Goal: Contribute content

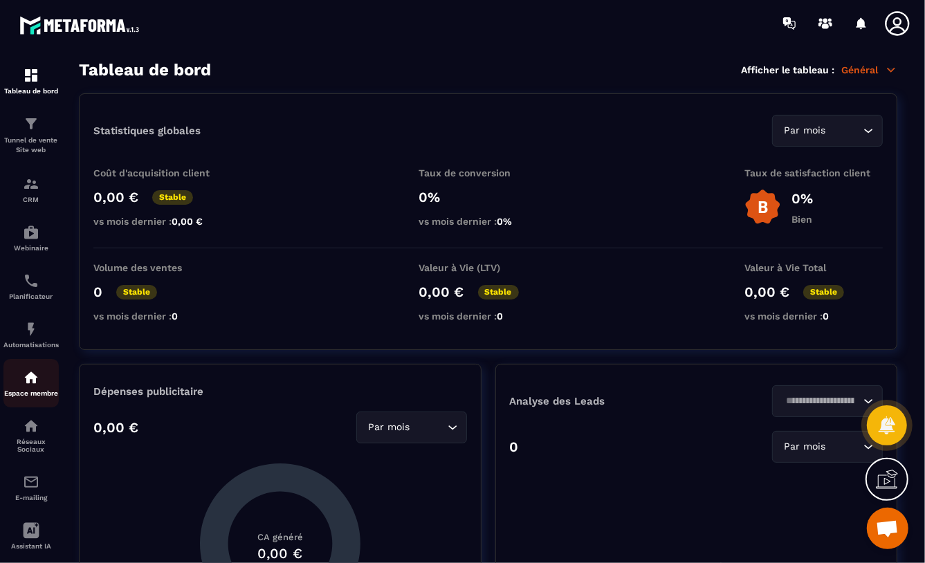
click at [27, 384] on img at bounding box center [31, 378] width 17 height 17
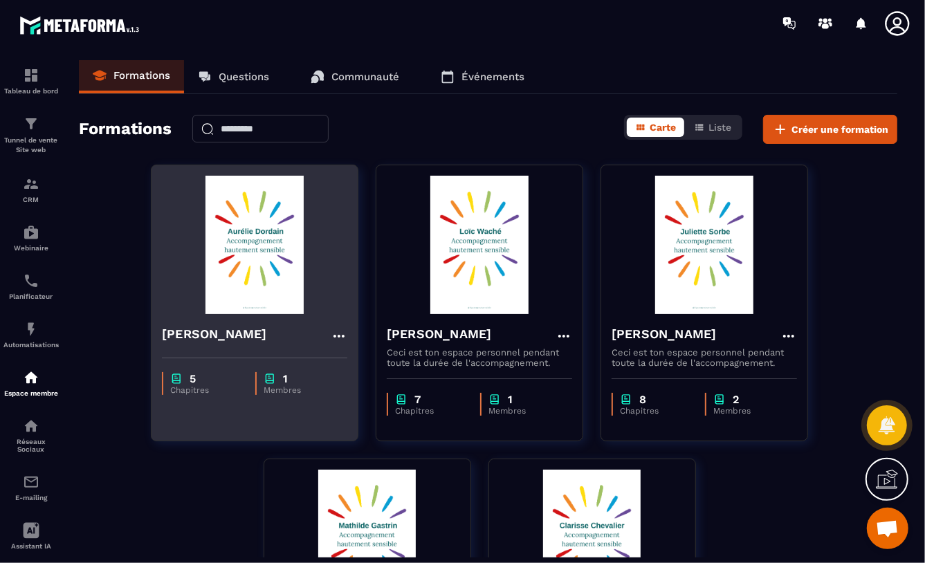
click at [284, 273] on img at bounding box center [255, 245] width 186 height 138
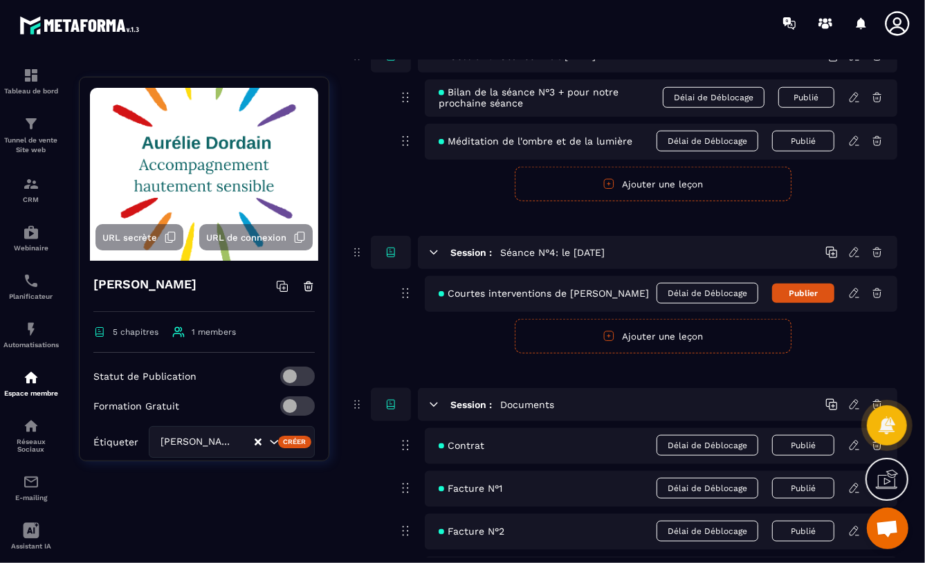
scroll to position [858, 0]
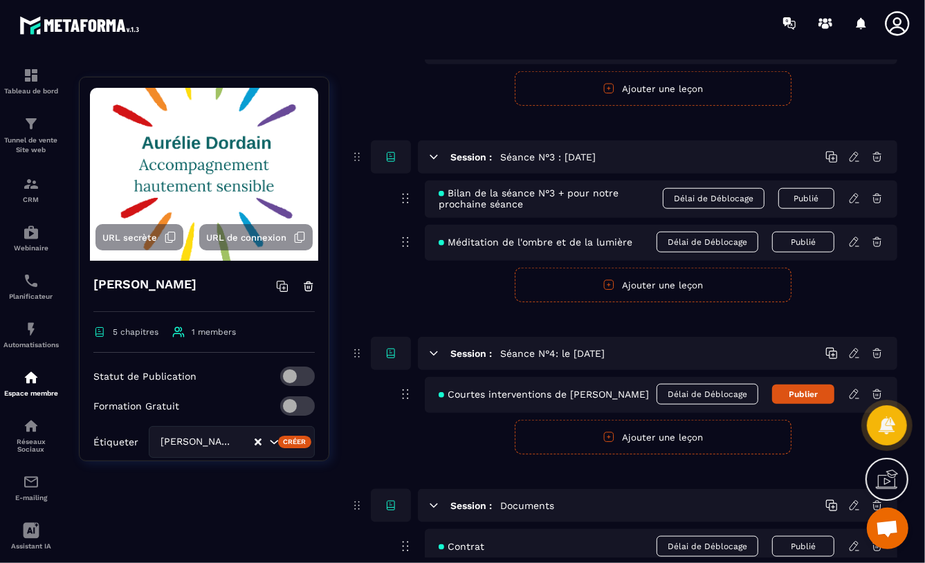
click at [851, 397] on icon at bounding box center [854, 394] width 8 height 9
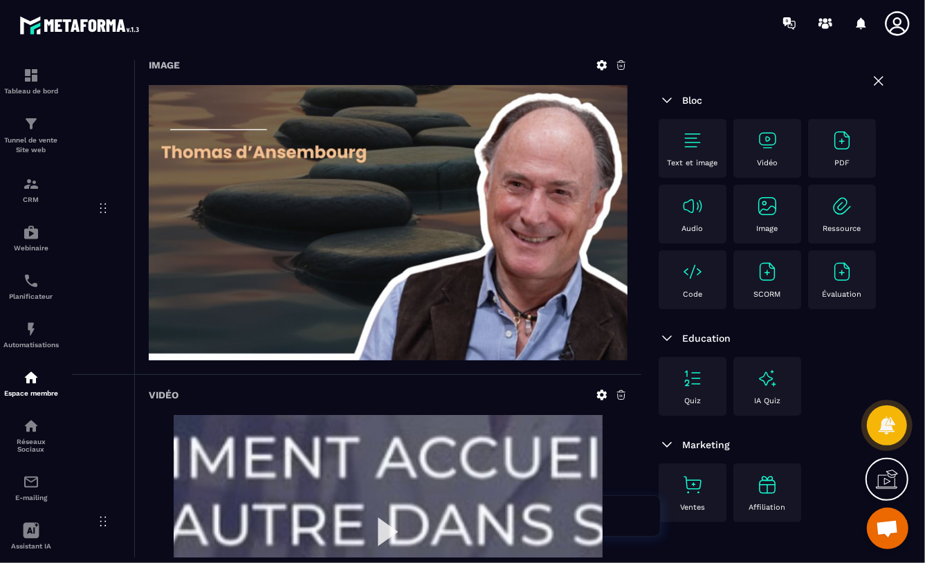
scroll to position [311, 0]
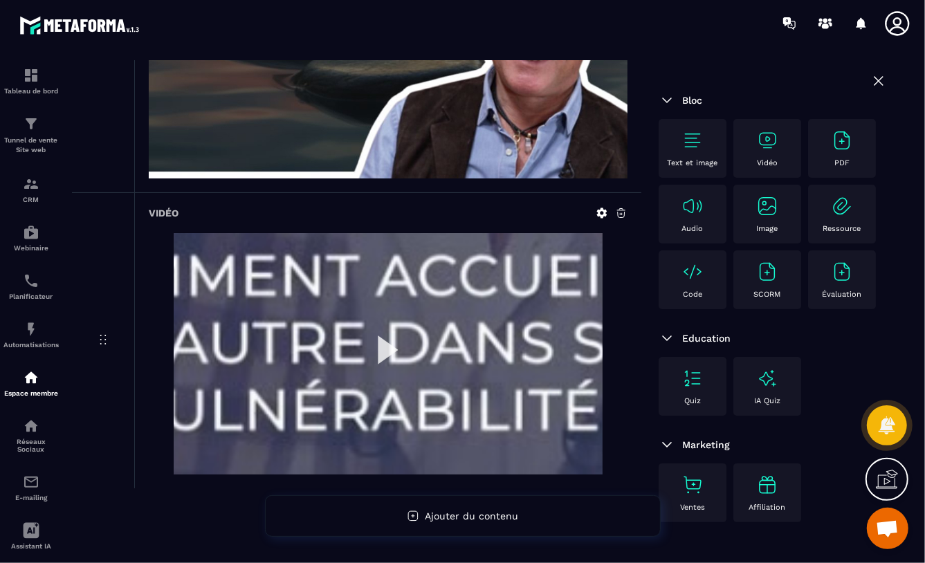
click at [621, 210] on icon at bounding box center [621, 213] width 8 height 9
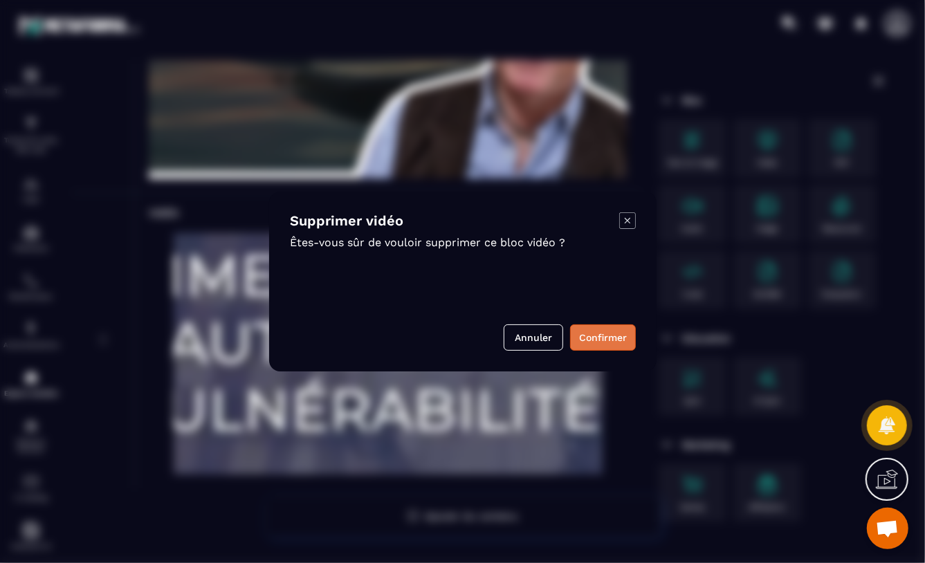
click at [604, 338] on button "Confirmer" at bounding box center [603, 338] width 66 height 26
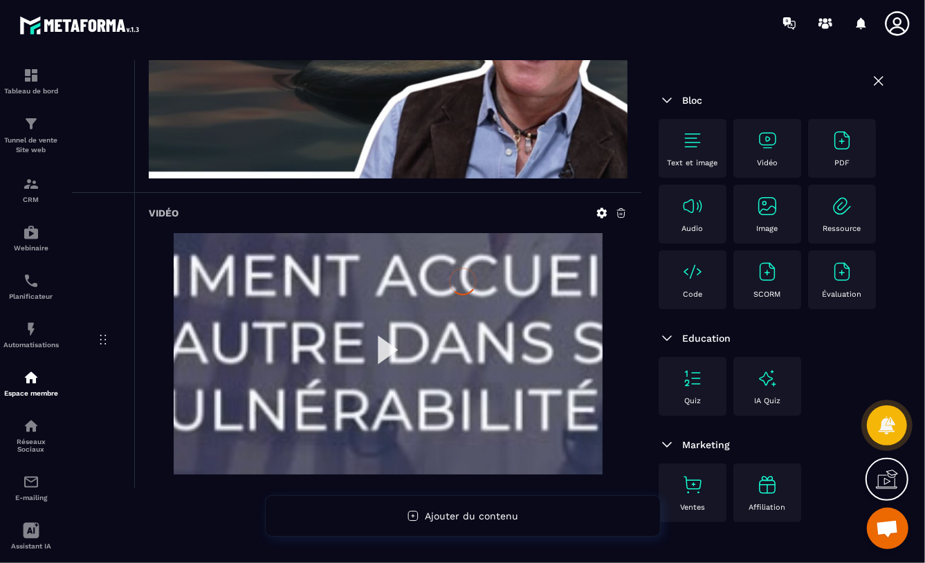
scroll to position [138, 0]
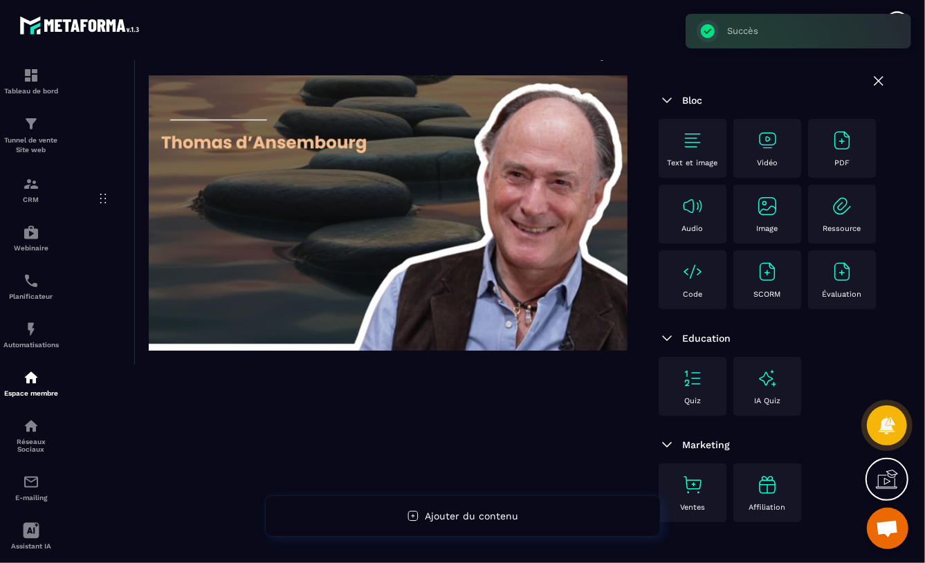
click at [769, 164] on p "Vidéo" at bounding box center [767, 163] width 21 height 9
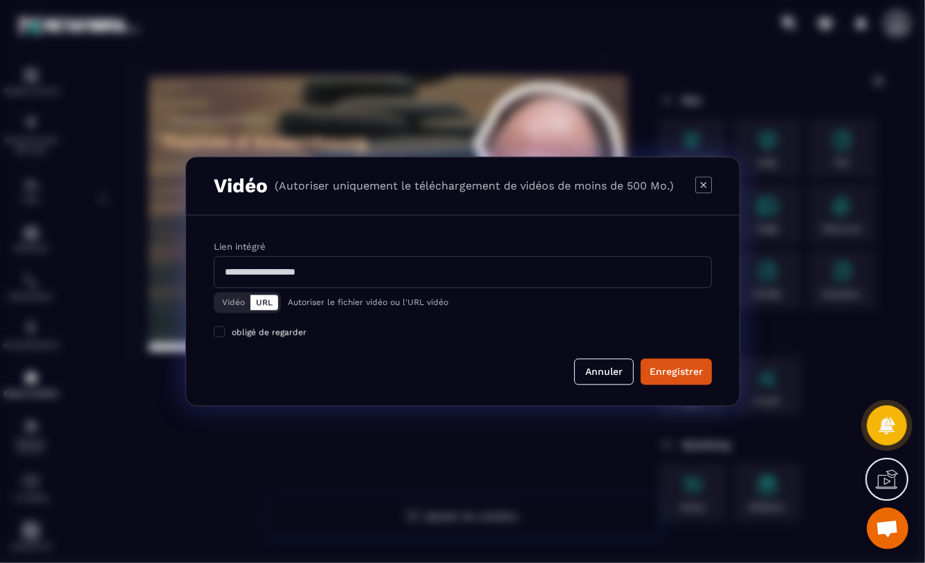
click at [226, 302] on button "Vidéo" at bounding box center [234, 303] width 34 height 15
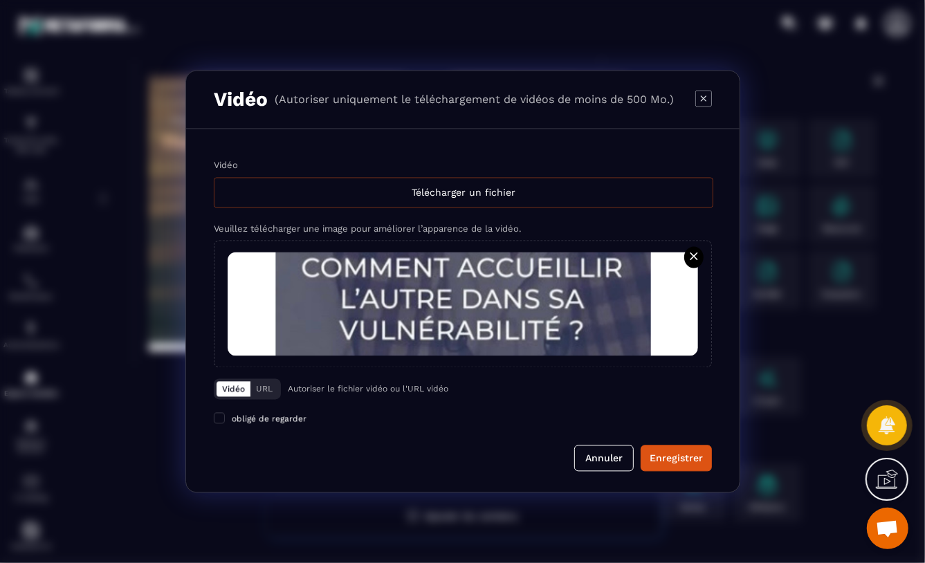
click at [451, 195] on div "Télécharger un fichier" at bounding box center [464, 193] width 500 height 30
click at [0, 0] on input "Vidéo Télécharger un fichier" at bounding box center [0, 0] width 0 height 0
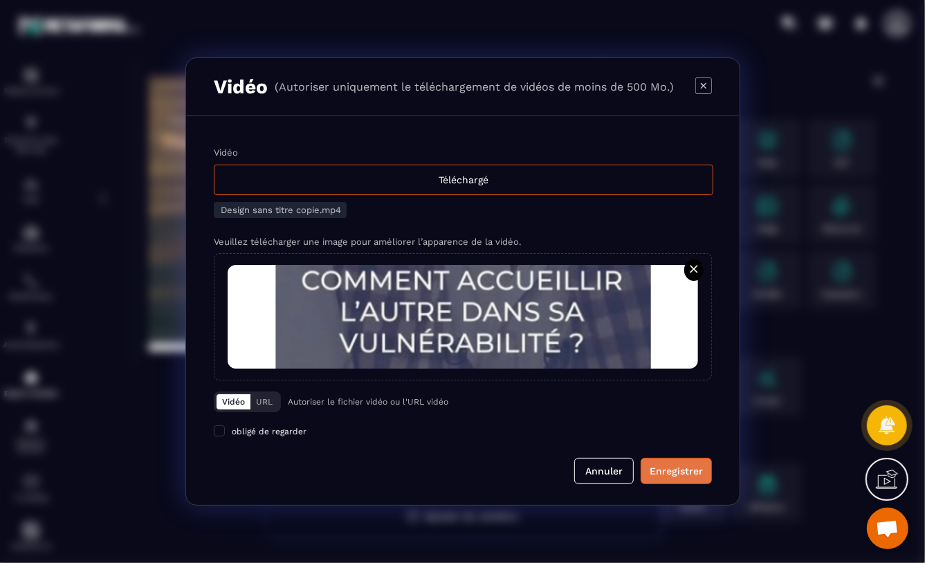
click at [671, 473] on div "Enregistrer" at bounding box center [676, 471] width 53 height 14
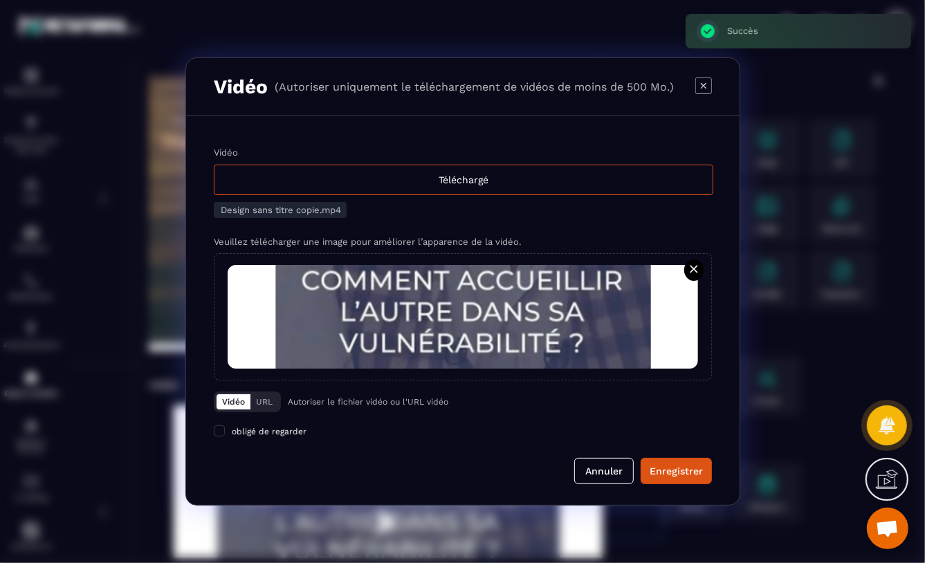
scroll to position [311, 0]
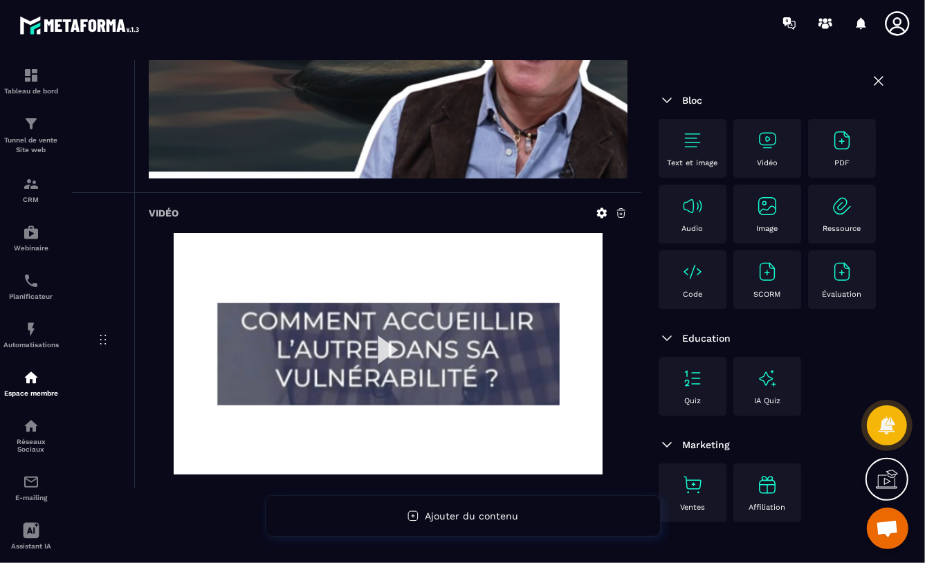
click at [380, 349] on img at bounding box center [388, 354] width 429 height 242
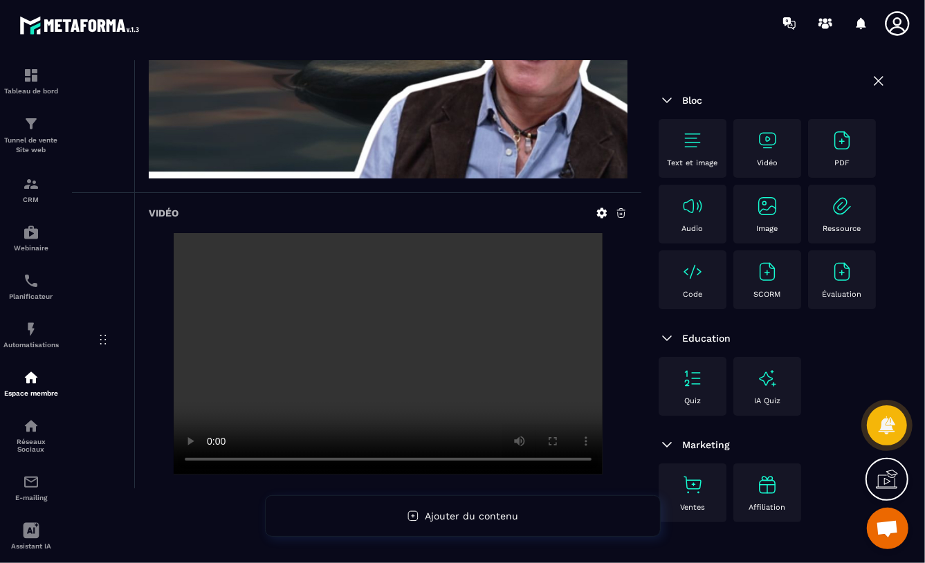
click at [768, 141] on img at bounding box center [768, 140] width 22 height 22
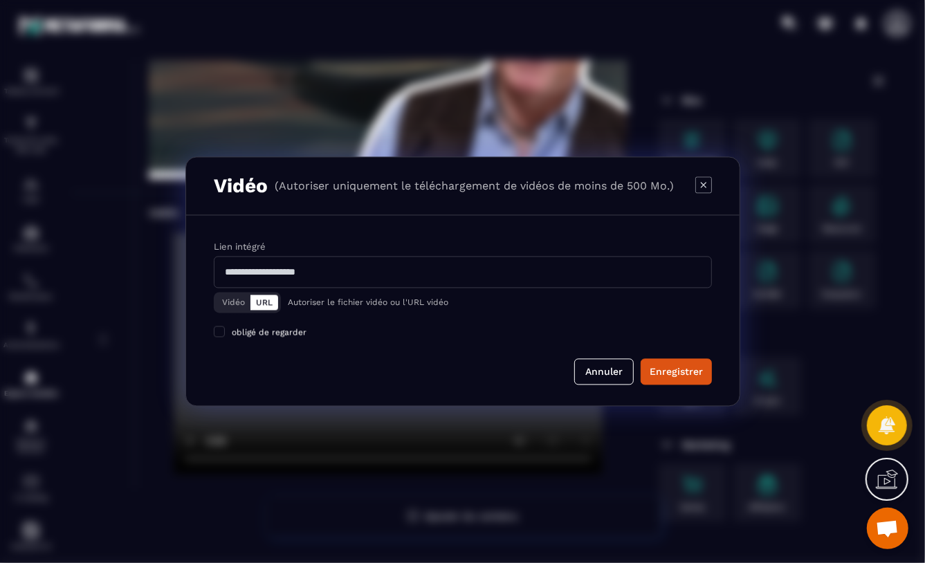
click at [235, 302] on button "Vidéo" at bounding box center [234, 303] width 34 height 15
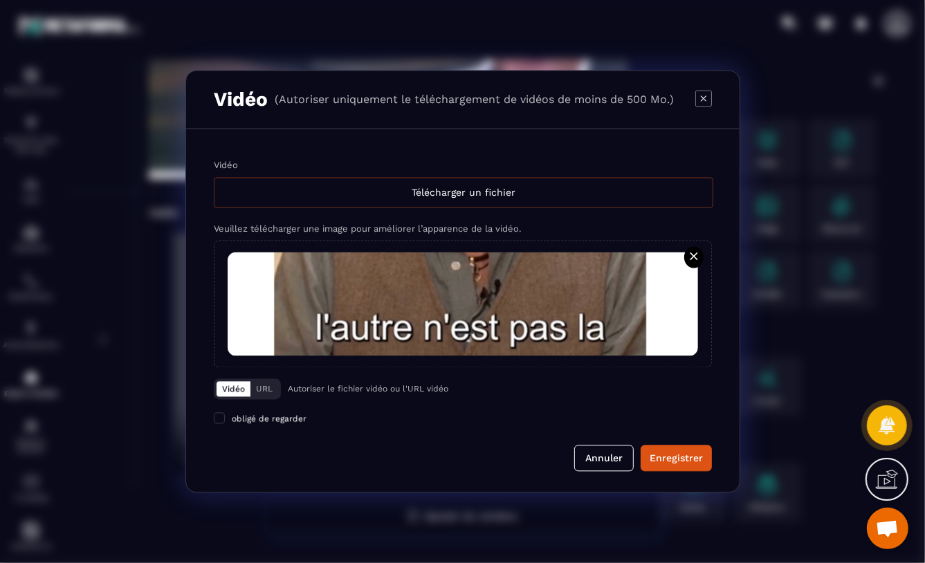
click at [459, 191] on div "Télécharger un fichier" at bounding box center [464, 193] width 500 height 30
click at [0, 0] on input "Vidéo Télécharger un fichier" at bounding box center [0, 0] width 0 height 0
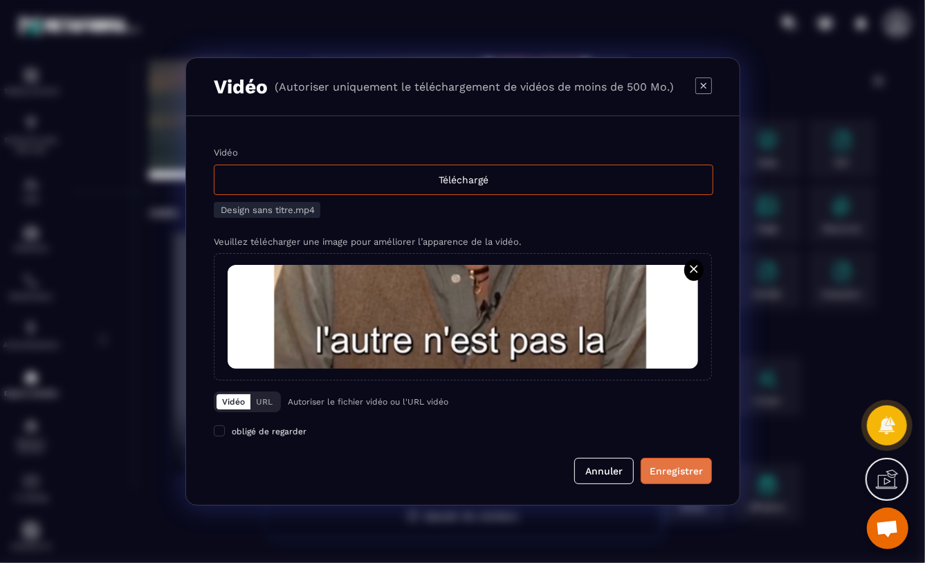
click at [680, 466] on div "Enregistrer" at bounding box center [676, 471] width 53 height 14
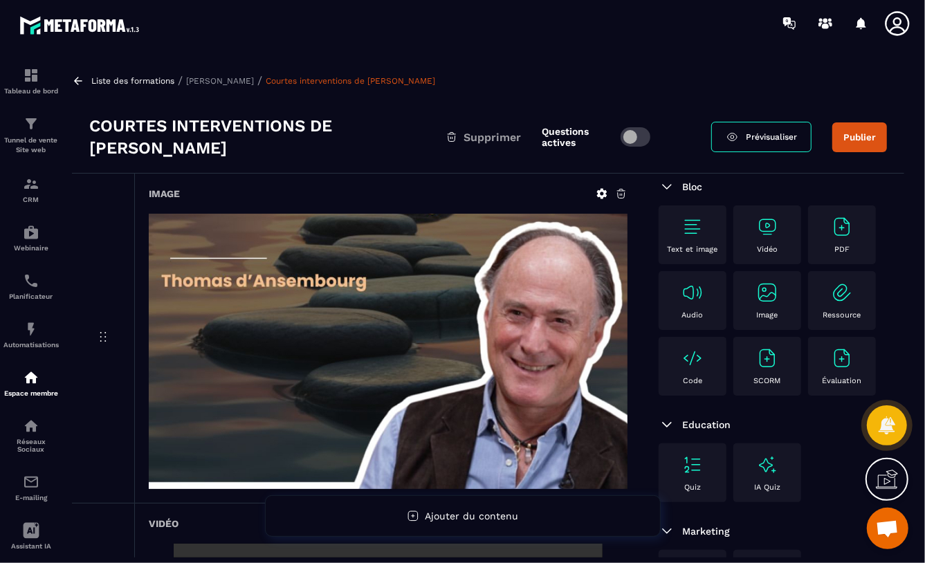
scroll to position [41, 0]
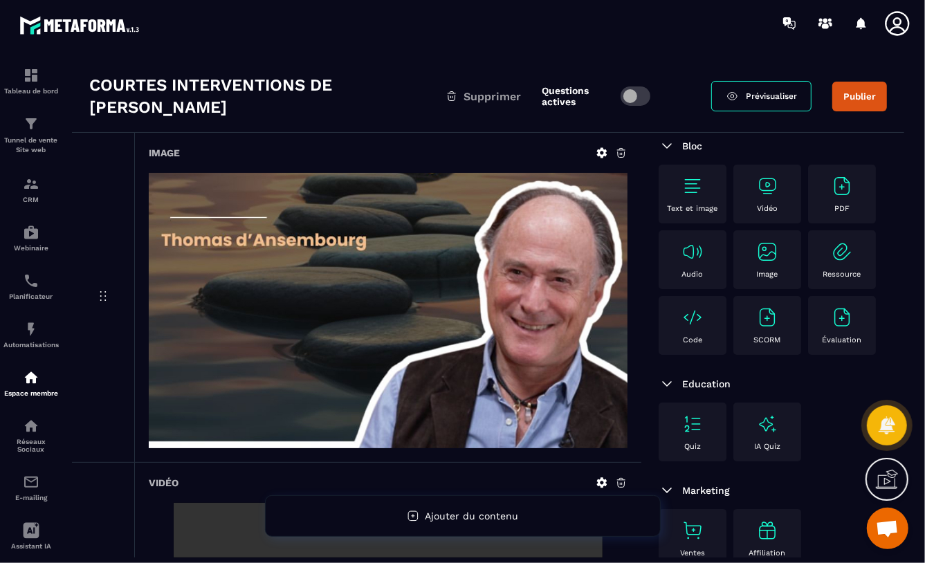
click at [630, 95] on span at bounding box center [636, 96] width 30 height 19
click at [739, 97] on icon at bounding box center [732, 96] width 13 height 12
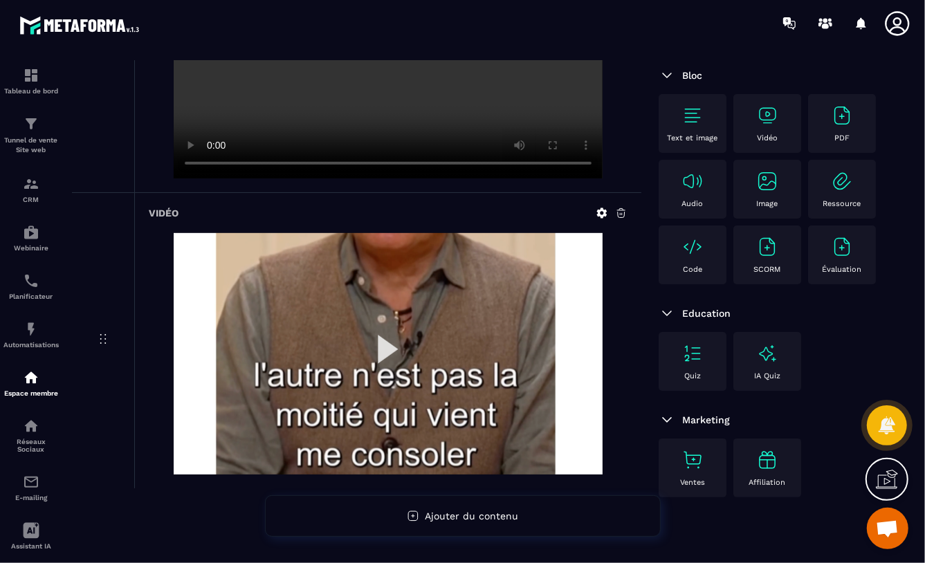
scroll to position [61, 0]
click at [752, 105] on div "Vidéo" at bounding box center [768, 124] width 54 height 38
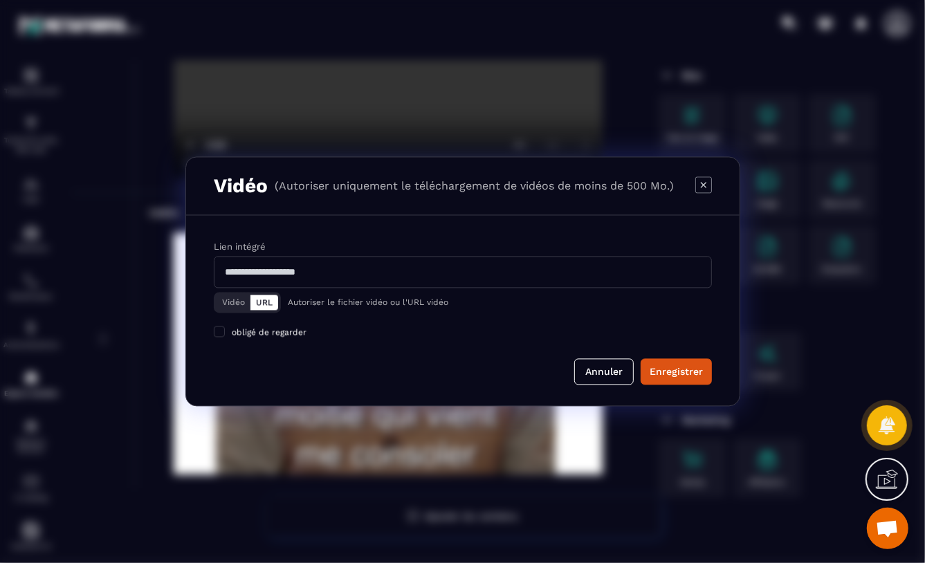
click at [226, 302] on button "Vidéo" at bounding box center [234, 303] width 34 height 15
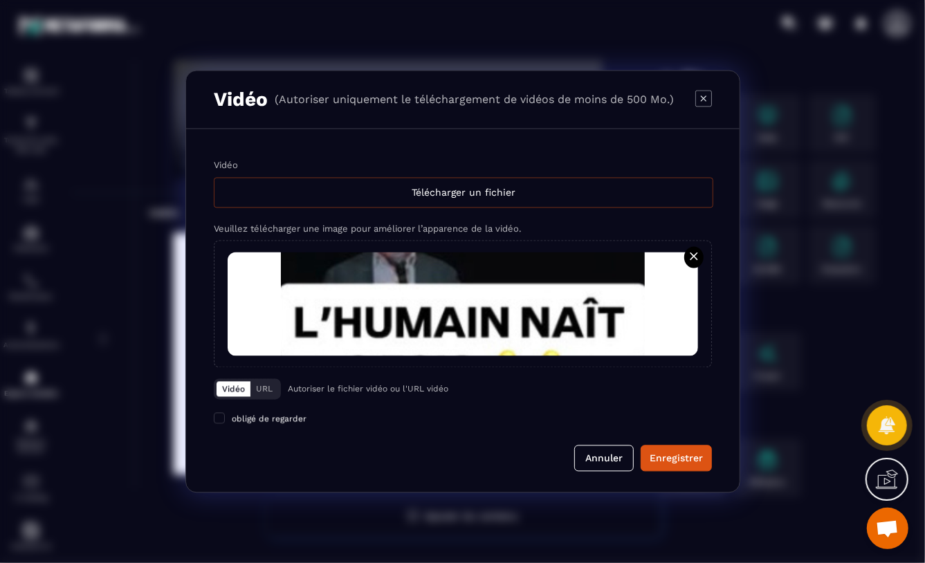
click at [453, 197] on div "Télécharger un fichier" at bounding box center [464, 193] width 500 height 30
click at [0, 0] on input "Vidéo Télécharger un fichier" at bounding box center [0, 0] width 0 height 0
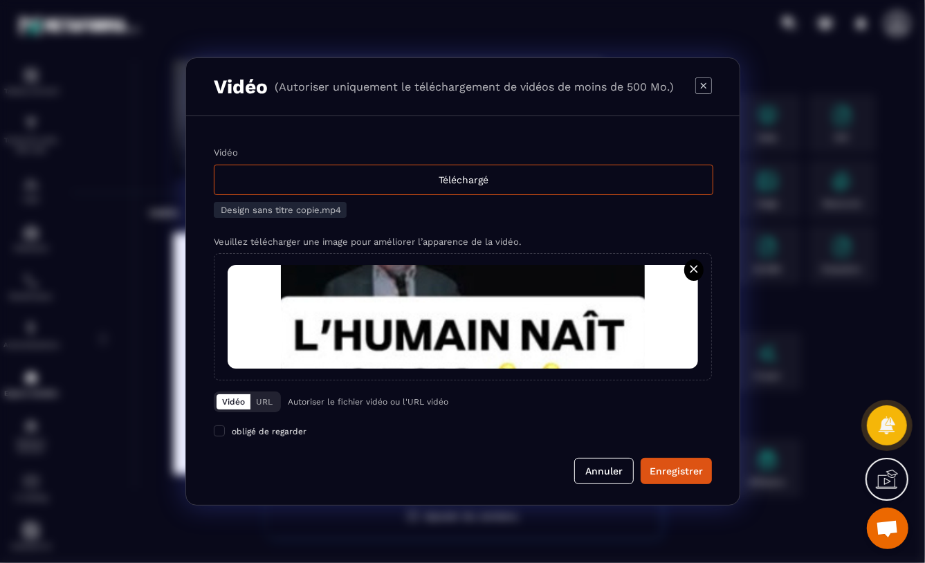
drag, startPoint x: 675, startPoint y: 471, endPoint x: 689, endPoint y: 476, distance: 14.7
click at [676, 471] on div "Enregistrer" at bounding box center [676, 471] width 53 height 14
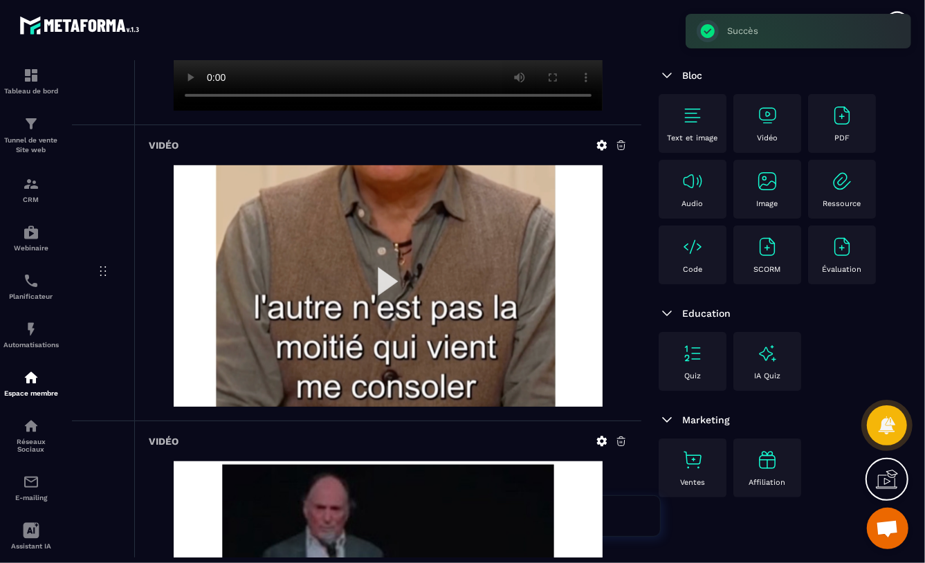
scroll to position [903, 0]
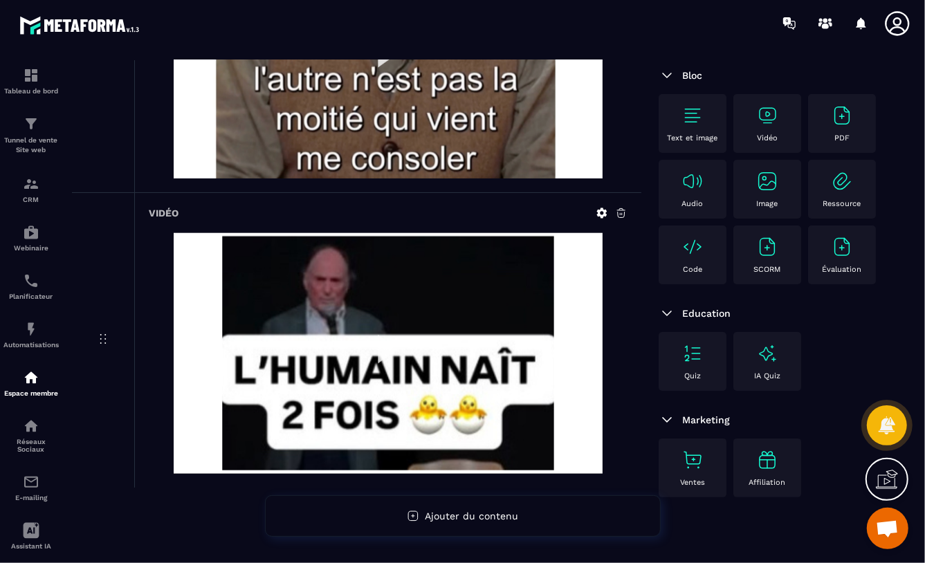
click at [380, 354] on img at bounding box center [388, 354] width 429 height 242
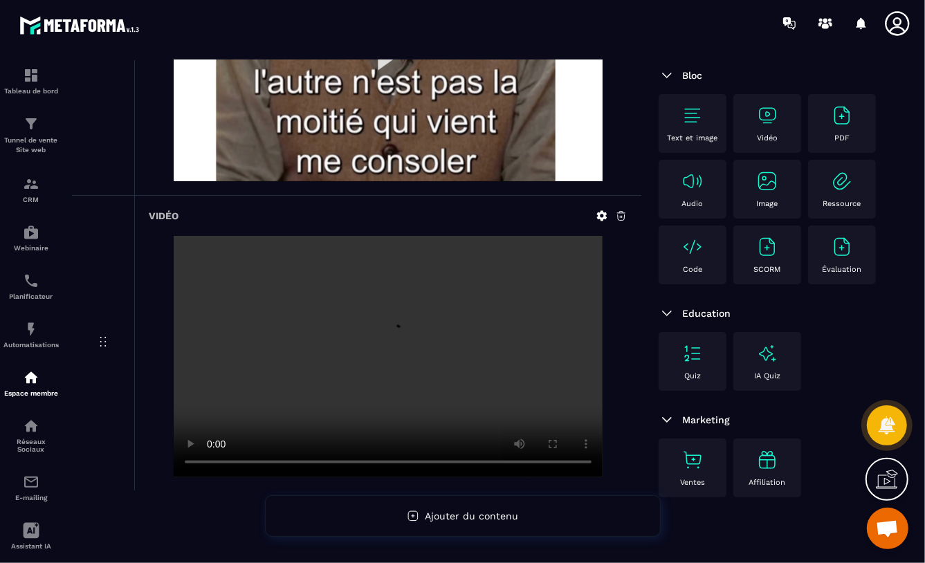
scroll to position [898, 0]
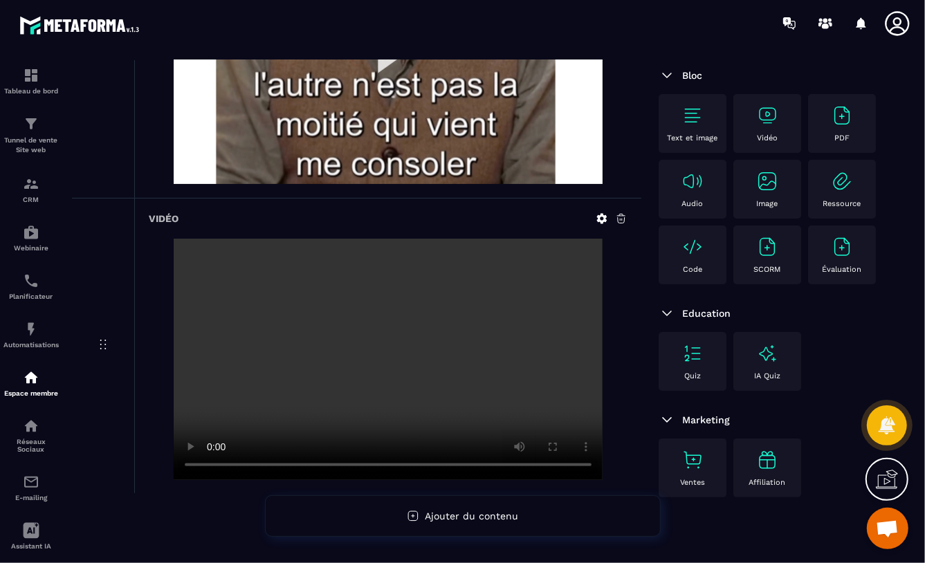
click at [600, 217] on icon at bounding box center [602, 219] width 12 height 12
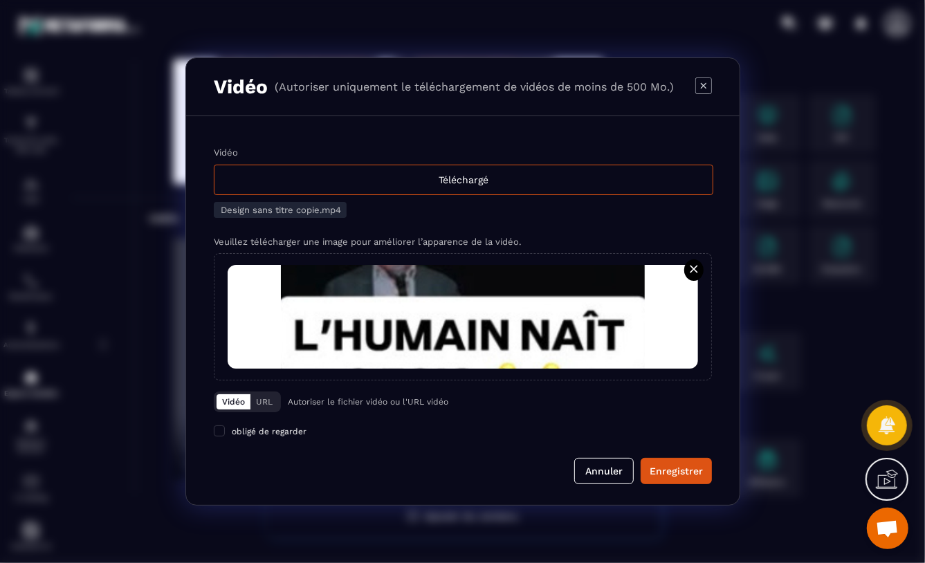
click at [252, 211] on span "Design sans titre copie.mp4" at bounding box center [281, 210] width 120 height 10
click at [700, 83] on icon "Modal window" at bounding box center [704, 86] width 17 height 17
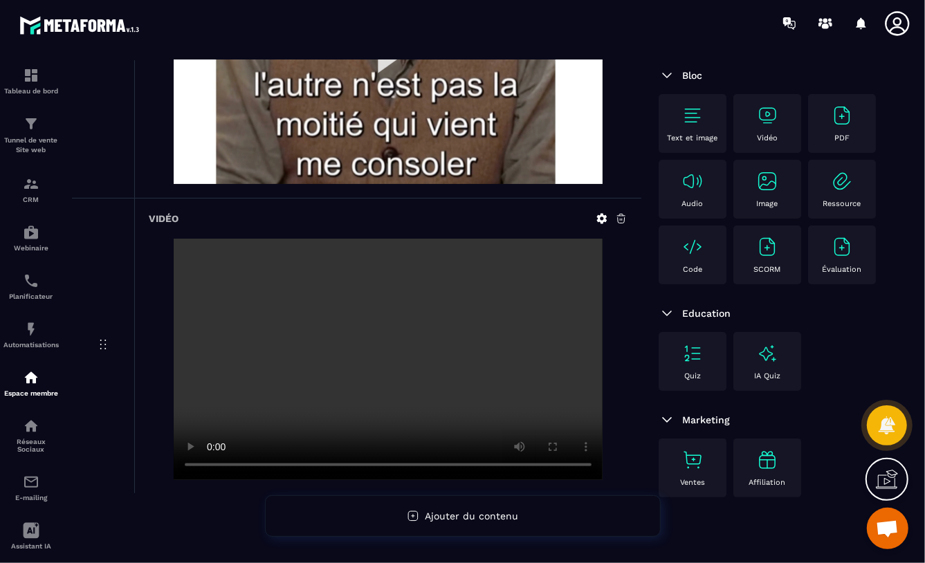
click at [621, 218] on icon at bounding box center [621, 219] width 12 height 12
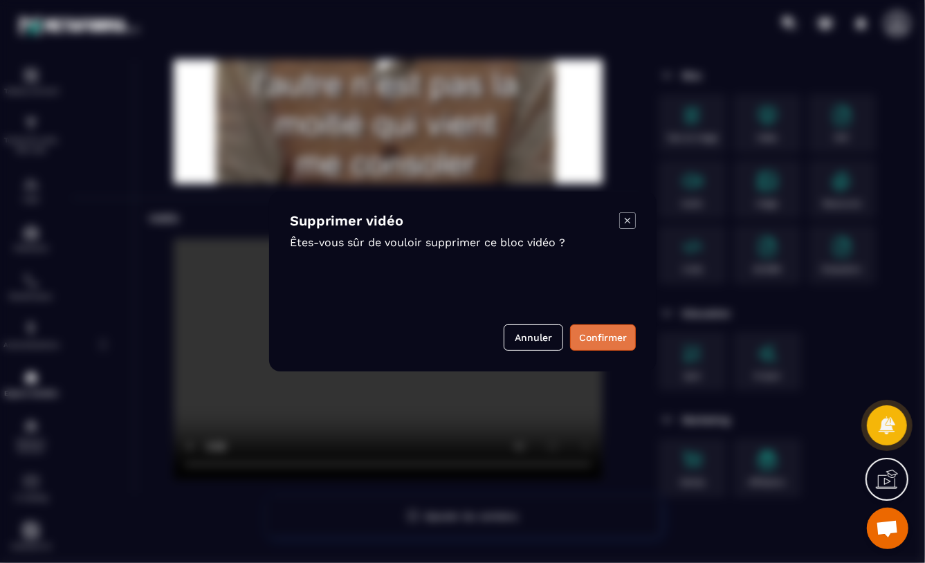
click at [600, 339] on button "Confirmer" at bounding box center [603, 338] width 66 height 26
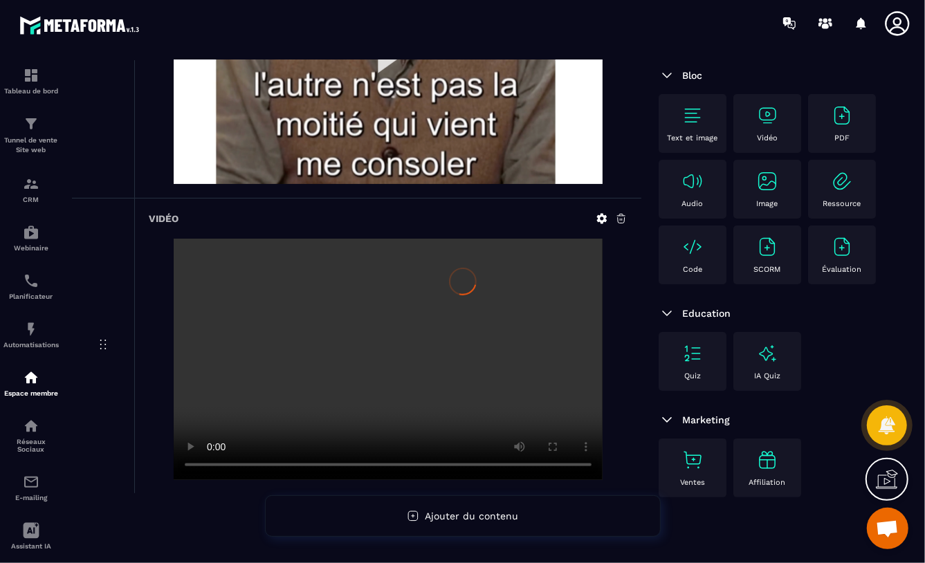
scroll to position [607, 0]
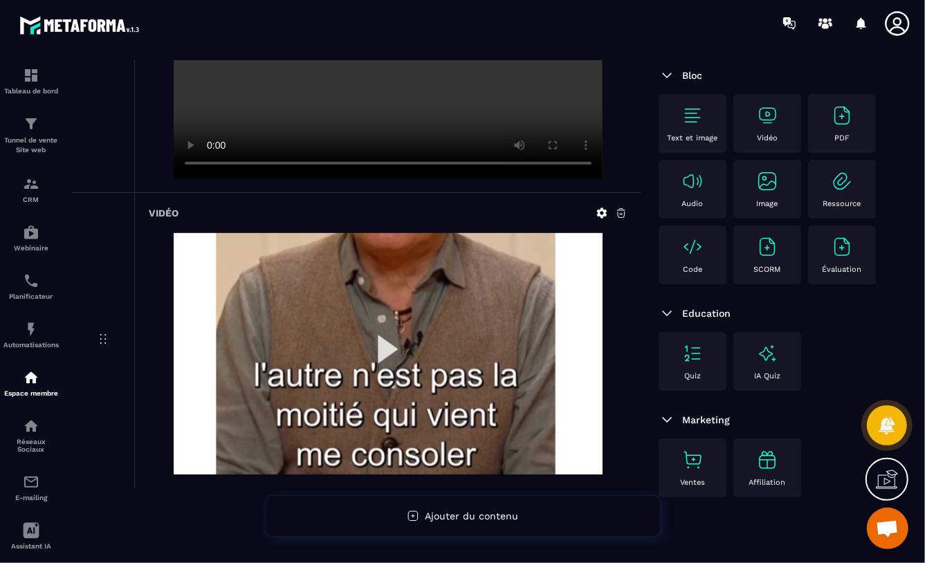
click at [771, 105] on div "Vidéo" at bounding box center [768, 124] width 54 height 38
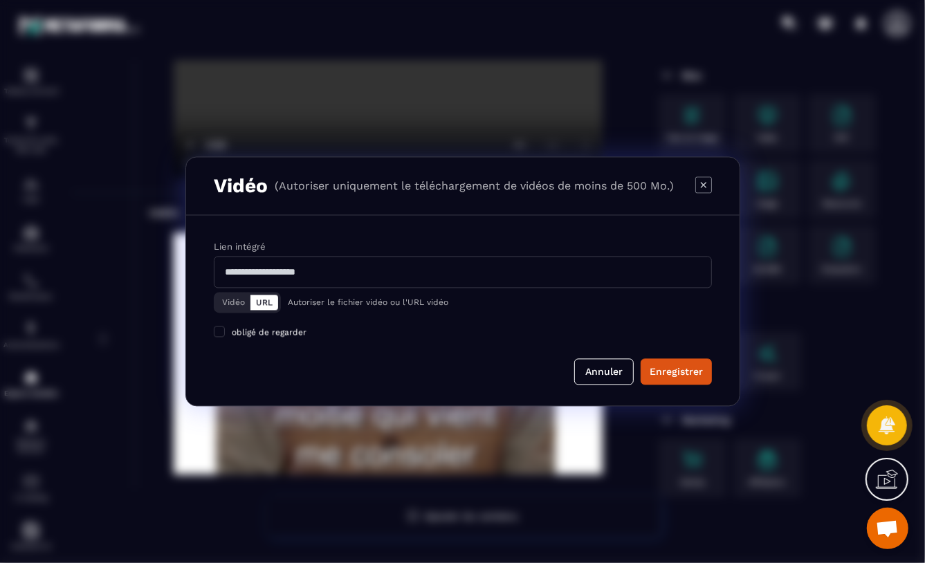
click at [230, 300] on button "Vidéo" at bounding box center [234, 303] width 34 height 15
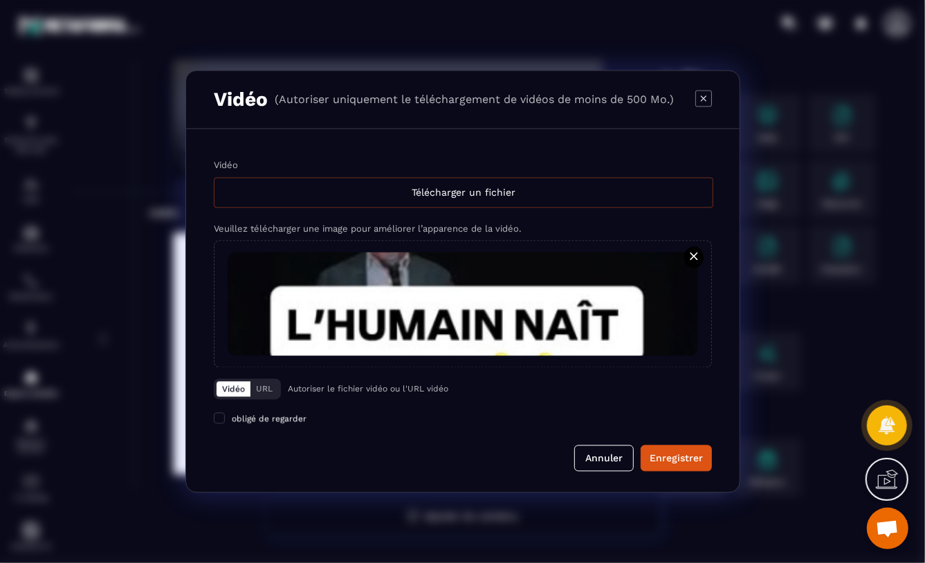
click at [381, 192] on div "Télécharger un fichier" at bounding box center [464, 193] width 500 height 30
click at [0, 0] on input "Vidéo Télécharger un fichier" at bounding box center [0, 0] width 0 height 0
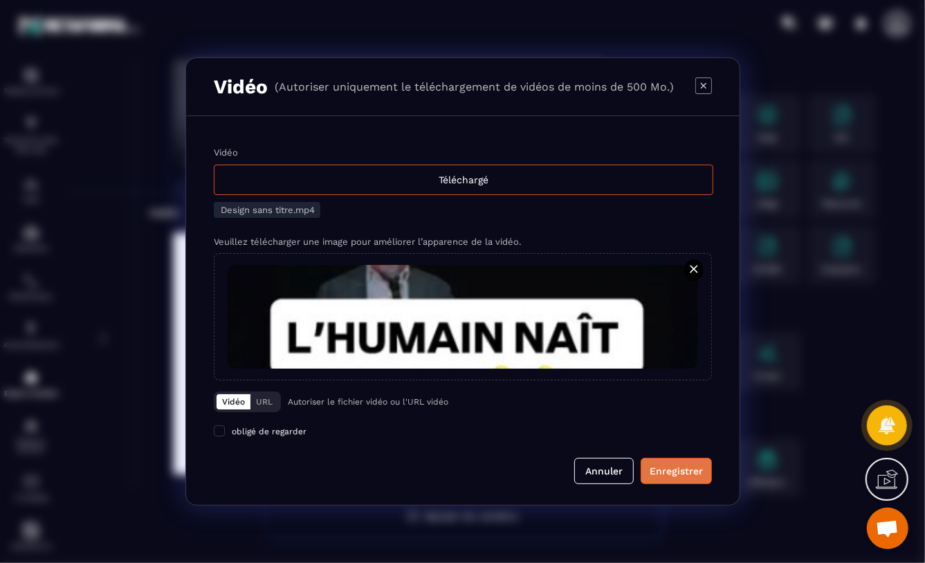
click at [679, 473] on div "Enregistrer" at bounding box center [676, 471] width 53 height 14
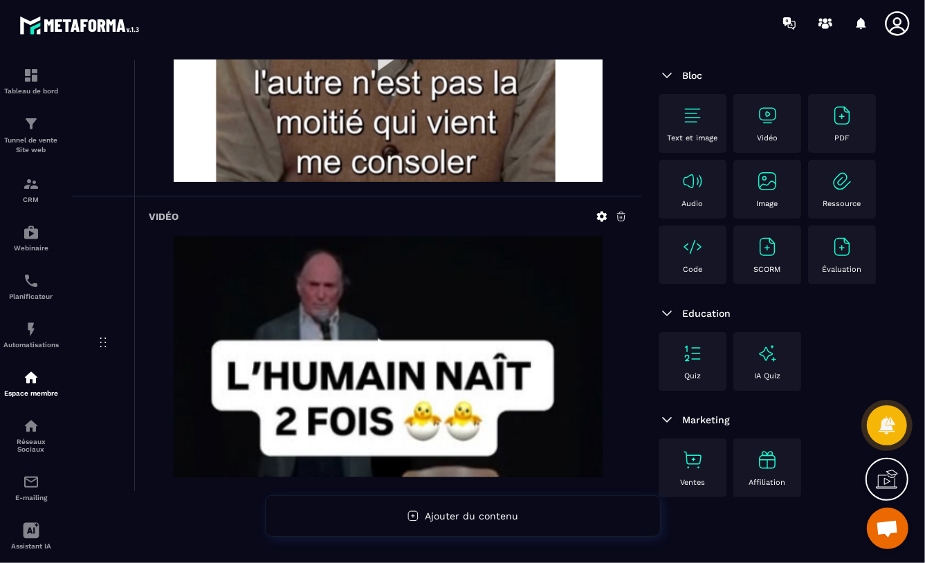
scroll to position [901, 0]
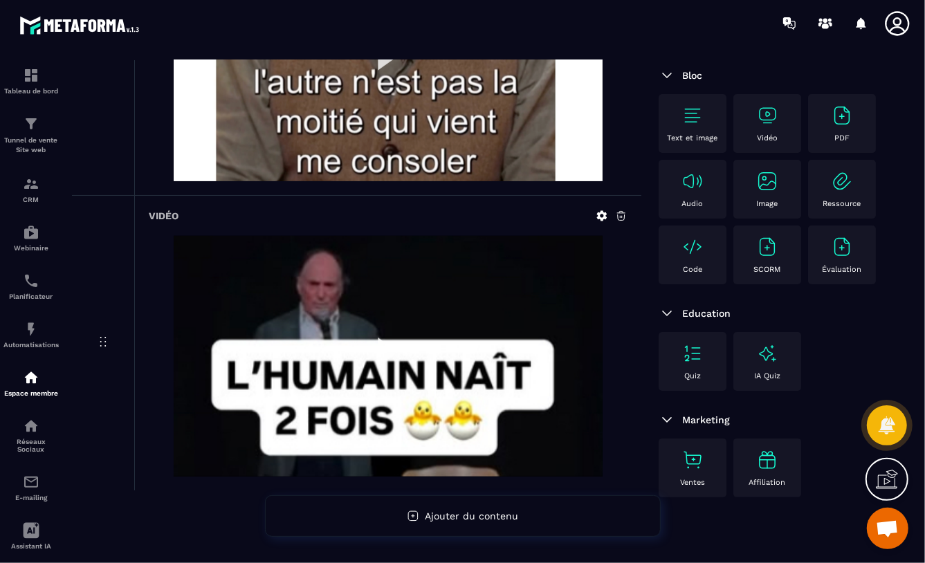
click at [756, 105] on div "Vidéo" at bounding box center [768, 124] width 54 height 38
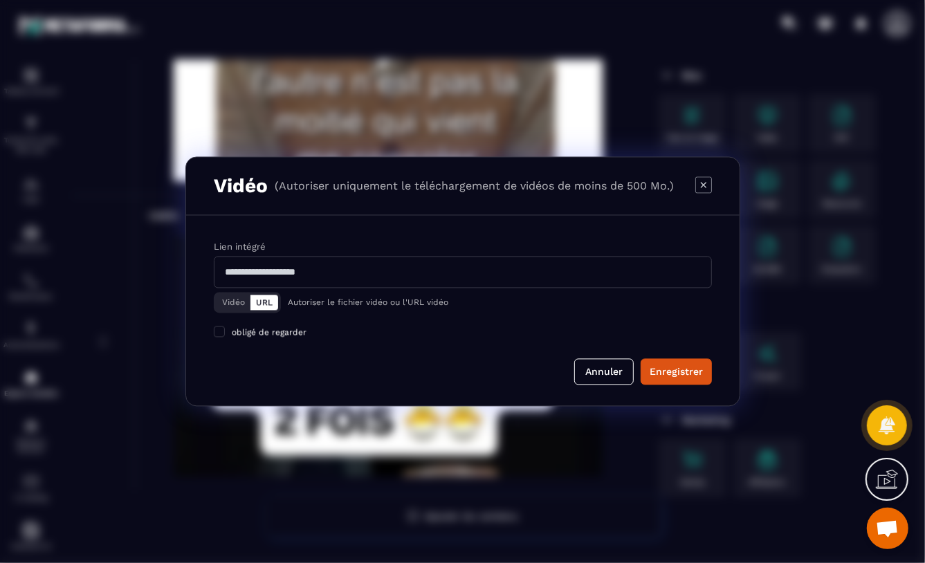
click at [226, 302] on button "Vidéo" at bounding box center [234, 303] width 34 height 15
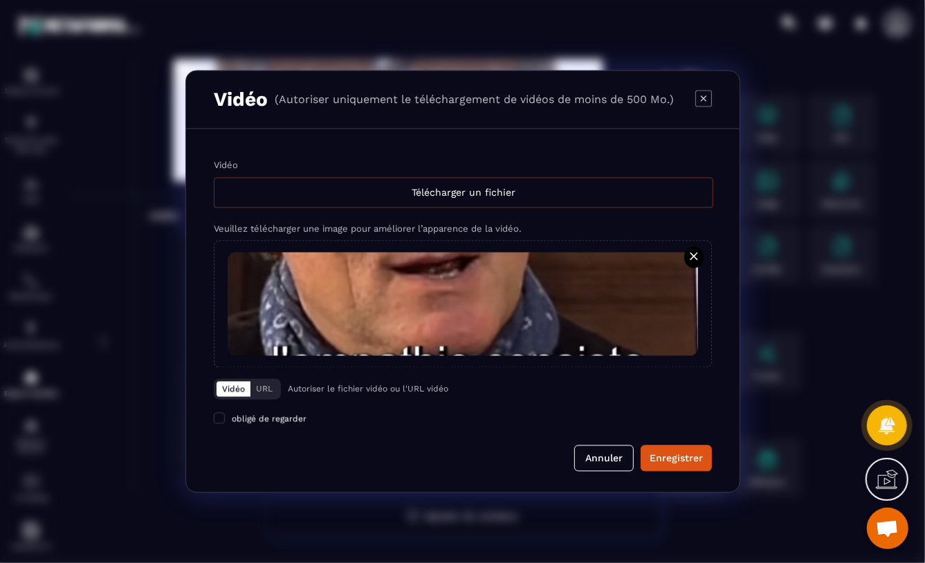
click at [506, 193] on div "Télécharger un fichier" at bounding box center [464, 193] width 500 height 30
click at [0, 0] on input "Vidéo Télécharger un fichier" at bounding box center [0, 0] width 0 height 0
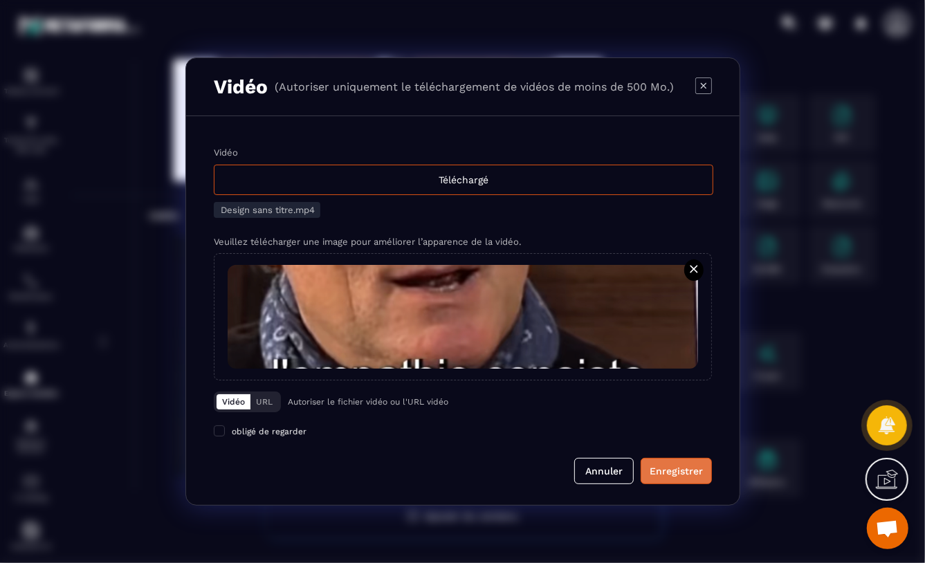
drag, startPoint x: 702, startPoint y: 478, endPoint x: 812, endPoint y: 453, distance: 112.7
click at [702, 477] on div "Enregistrer" at bounding box center [676, 471] width 53 height 14
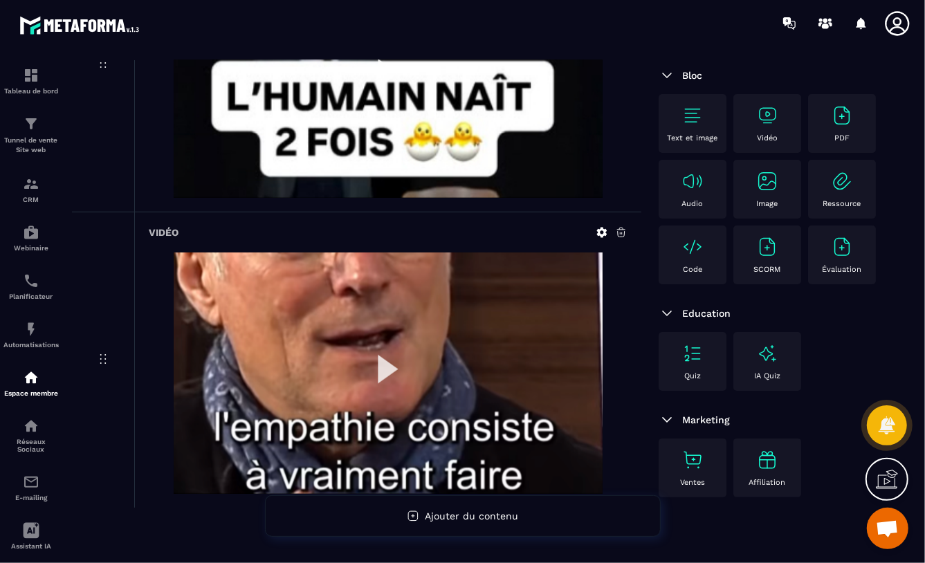
scroll to position [1199, 0]
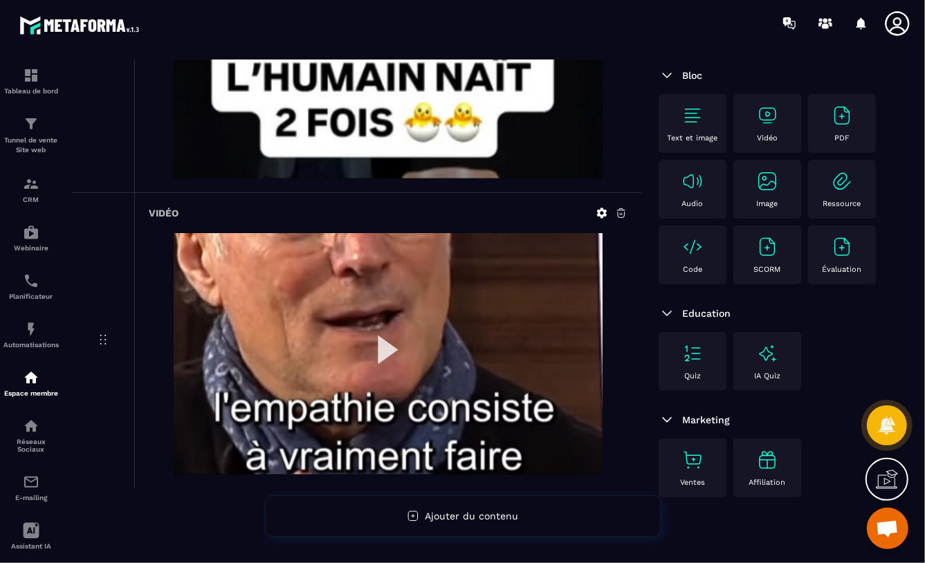
click at [391, 345] on img at bounding box center [388, 354] width 429 height 242
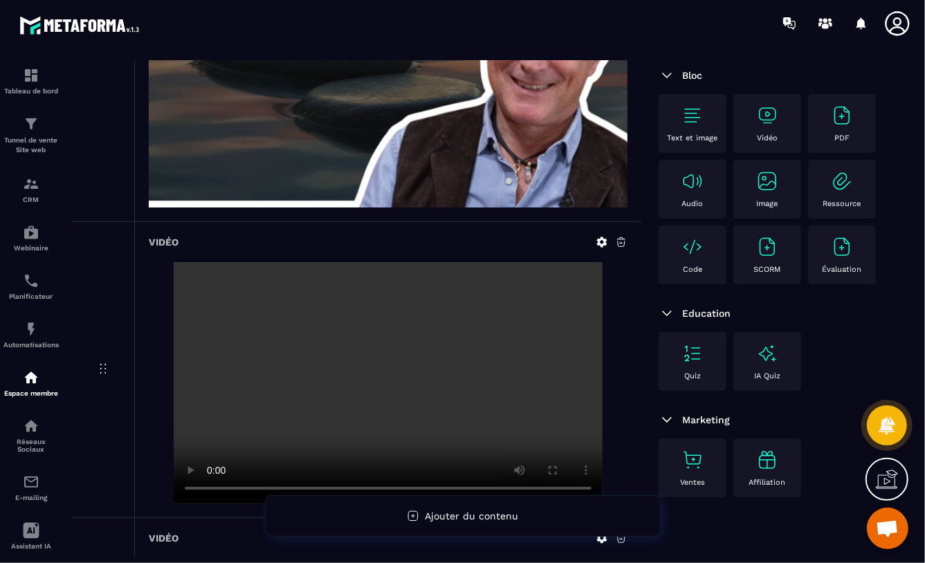
scroll to position [0, 0]
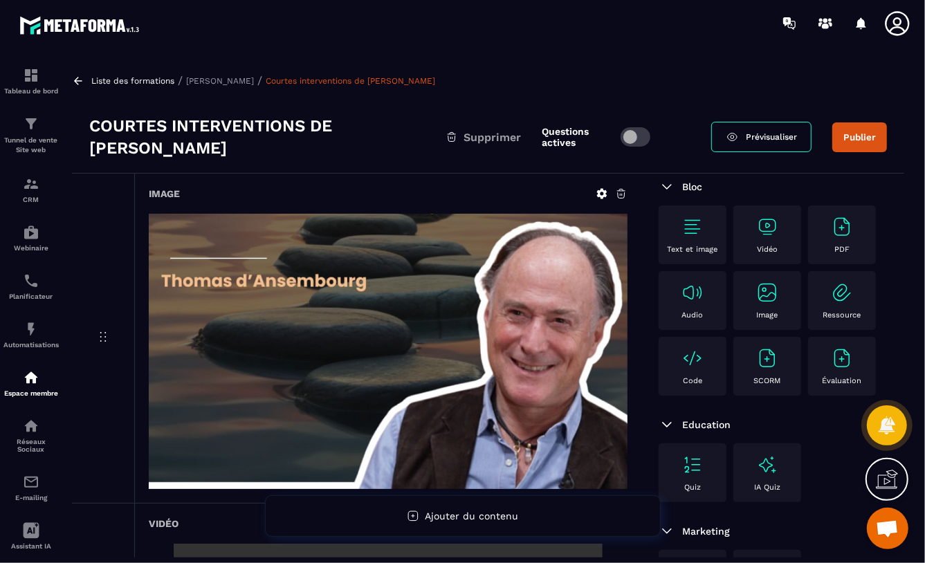
click at [777, 136] on span "Prévisualiser" at bounding box center [771, 137] width 51 height 10
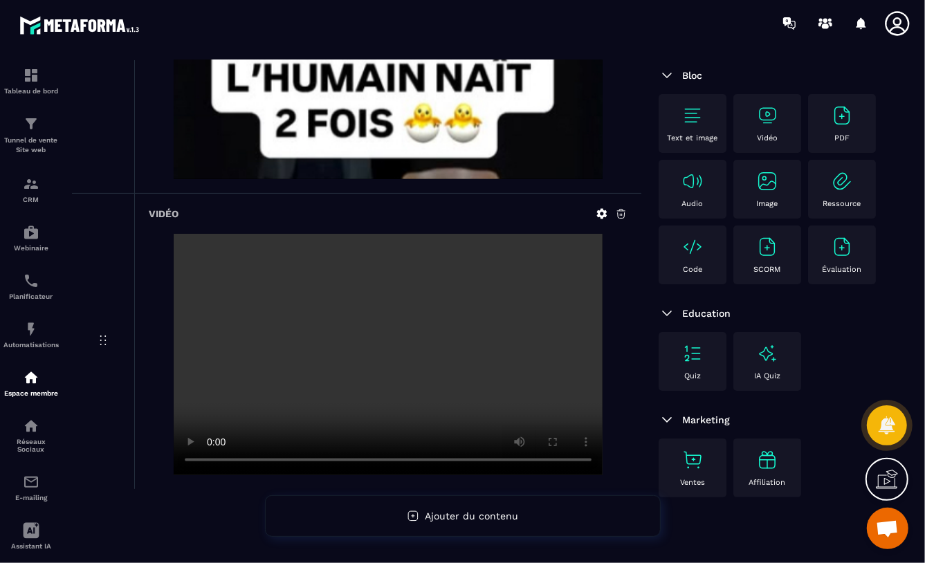
scroll to position [1199, 0]
click at [621, 211] on icon at bounding box center [621, 213] width 12 height 12
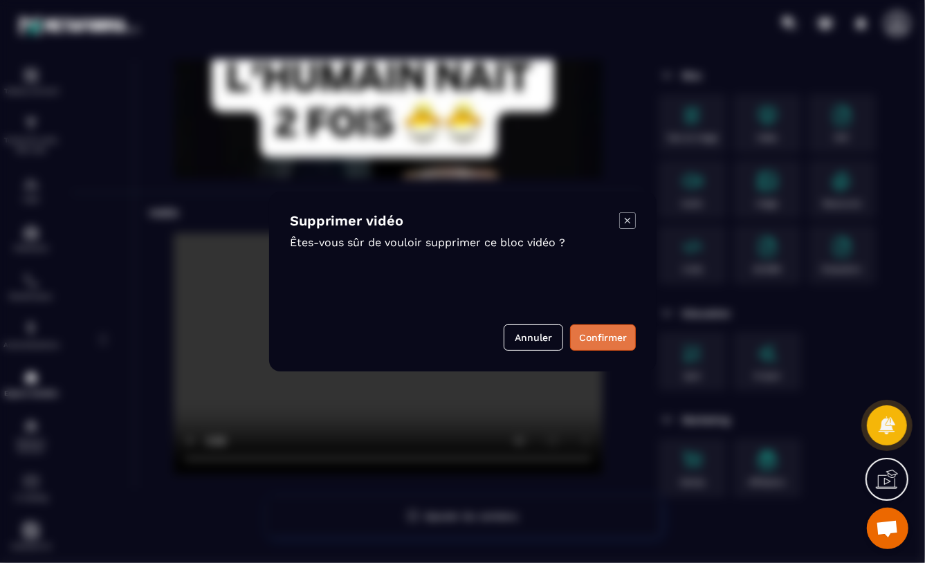
click at [603, 338] on button "Confirmer" at bounding box center [603, 338] width 66 height 26
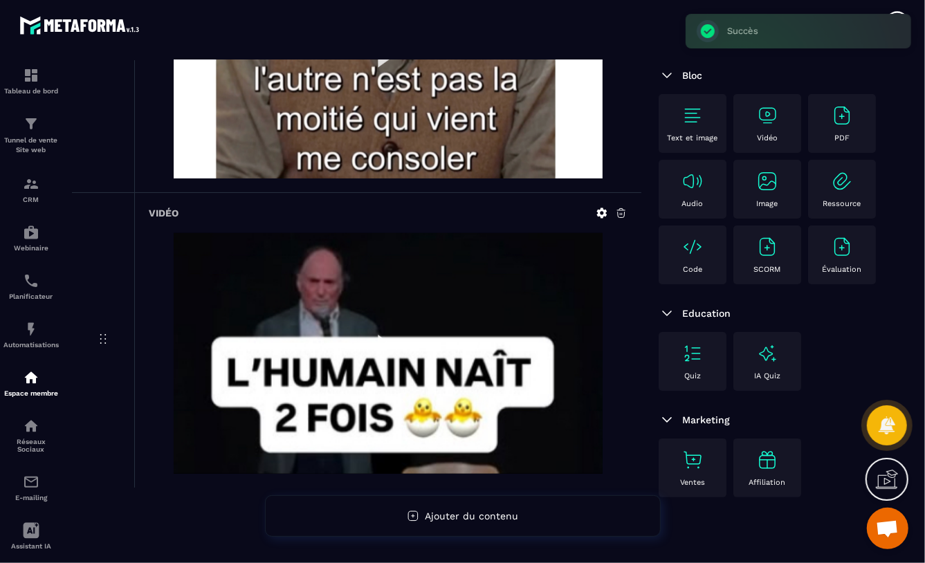
scroll to position [903, 0]
click at [768, 105] on img at bounding box center [768, 116] width 22 height 22
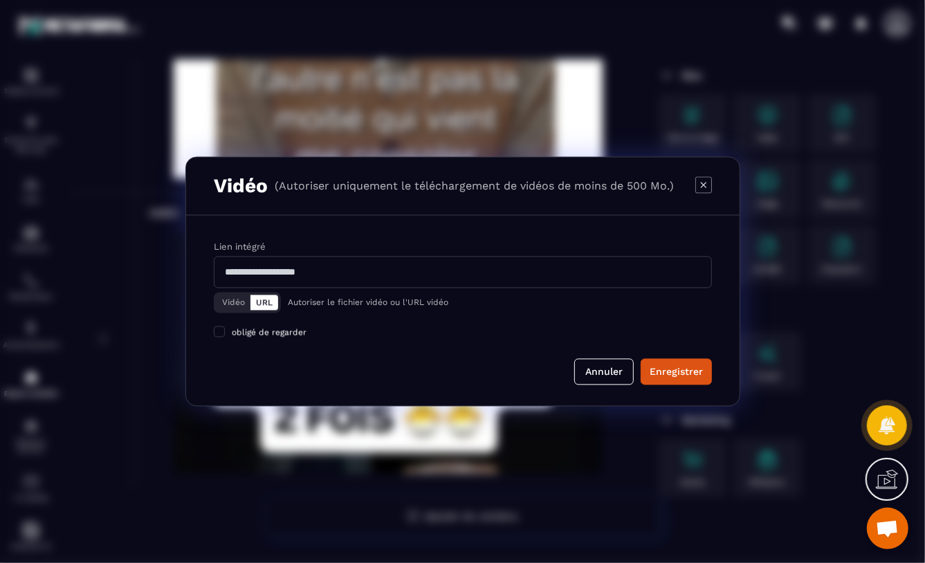
click at [230, 304] on button "Vidéo" at bounding box center [234, 303] width 34 height 15
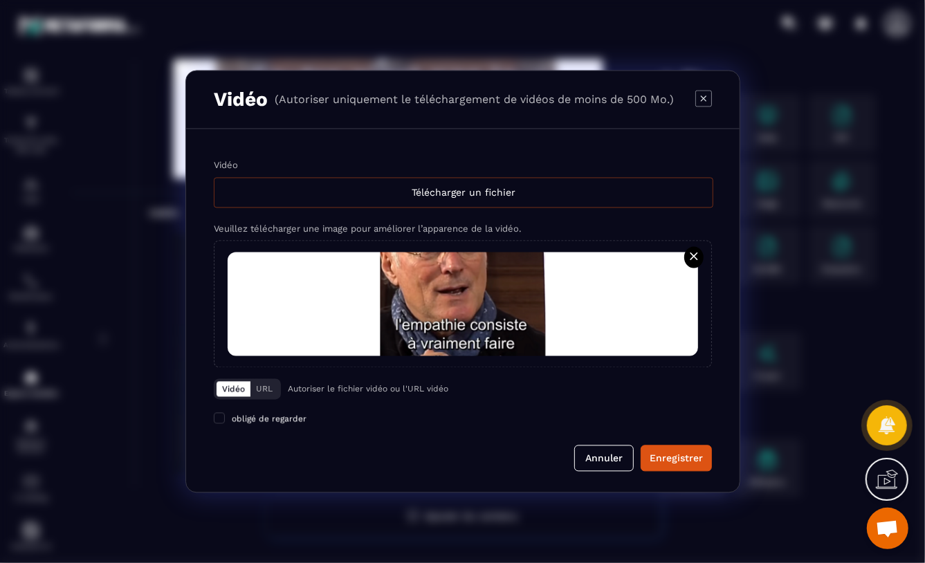
click at [406, 195] on div "Télécharger un fichier" at bounding box center [464, 193] width 500 height 30
click at [0, 0] on input "Vidéo Télécharger un fichier" at bounding box center [0, 0] width 0 height 0
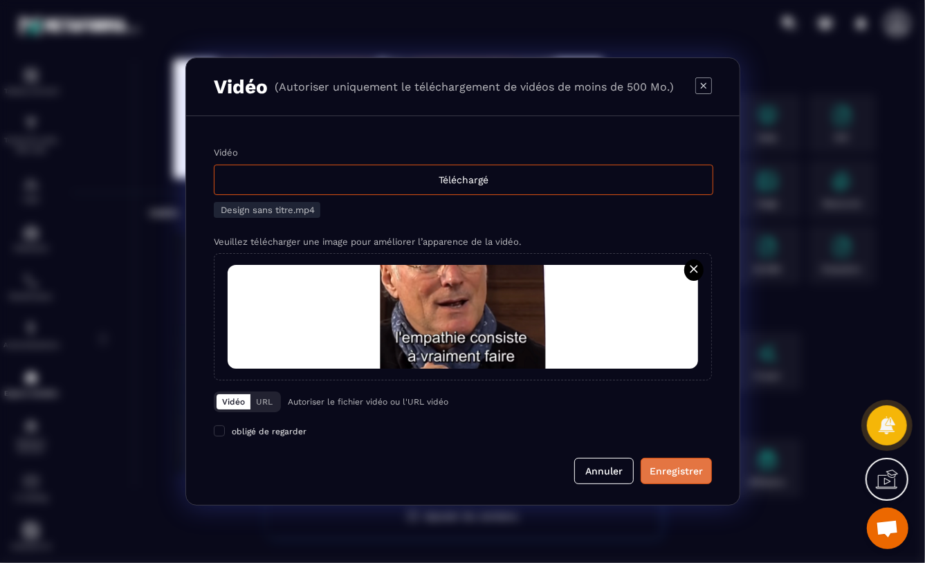
click at [682, 470] on div "Enregistrer" at bounding box center [676, 471] width 53 height 14
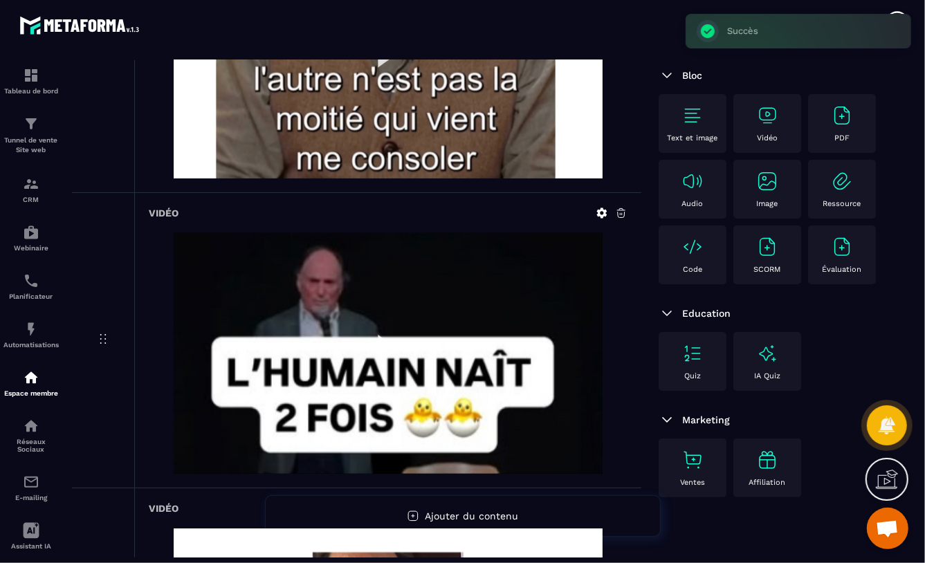
scroll to position [1199, 0]
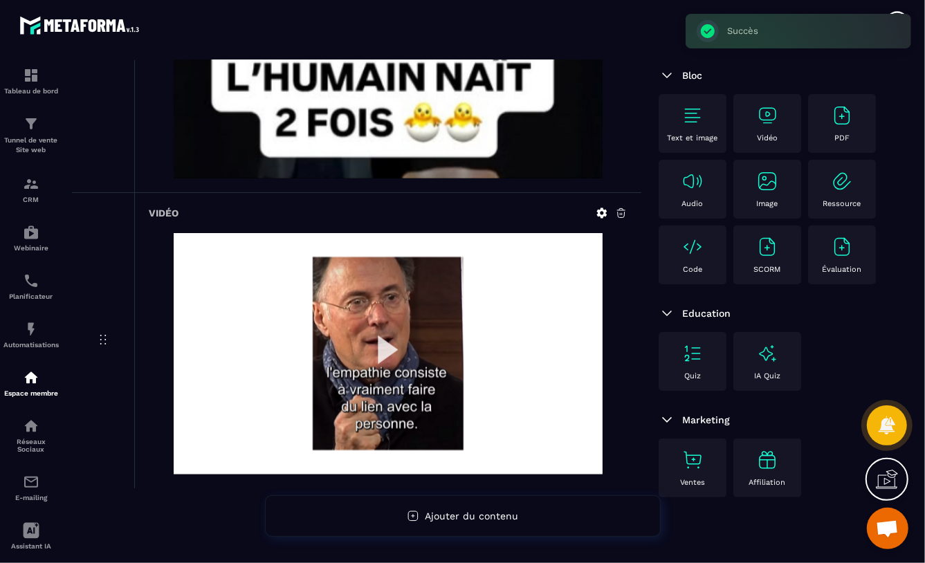
click at [386, 351] on img at bounding box center [388, 354] width 429 height 242
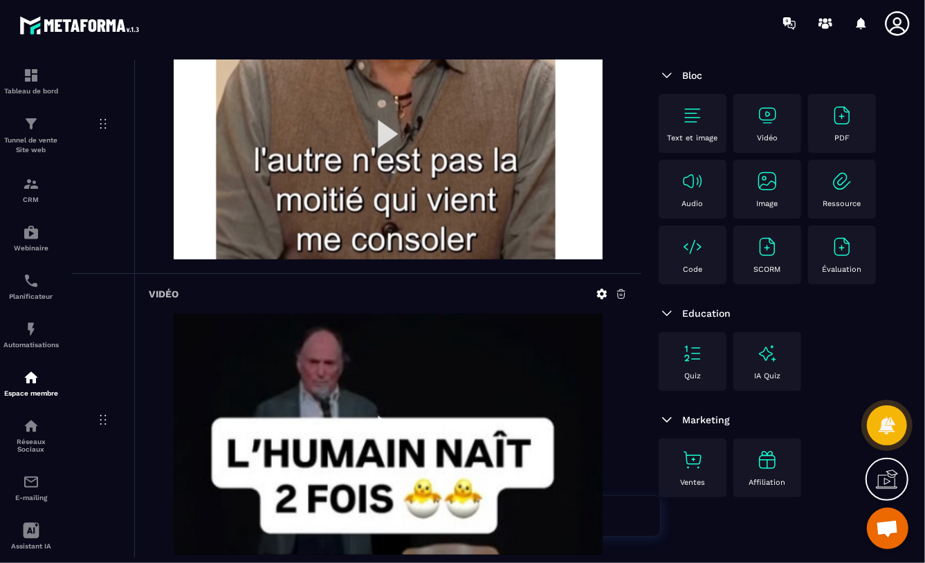
scroll to position [829, 0]
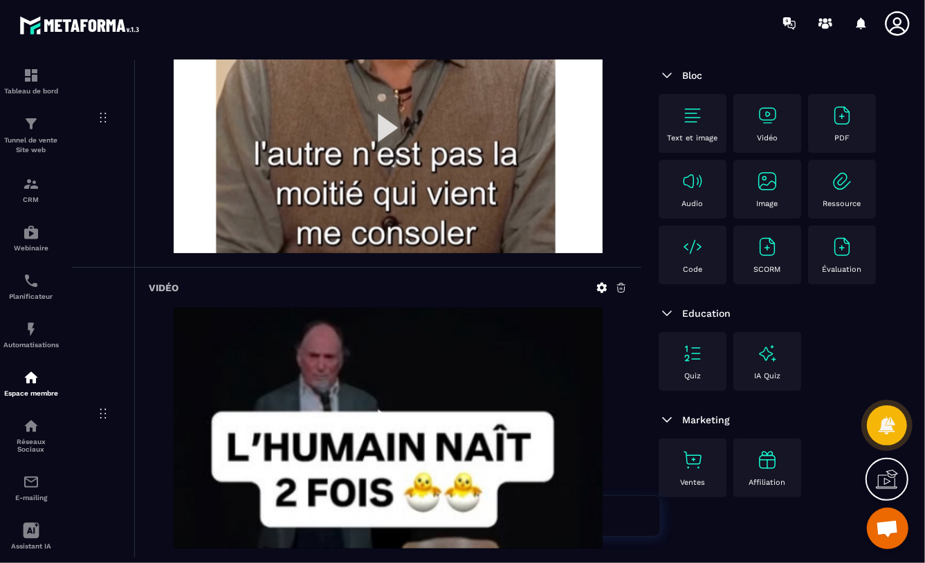
click at [624, 284] on icon at bounding box center [621, 287] width 8 height 9
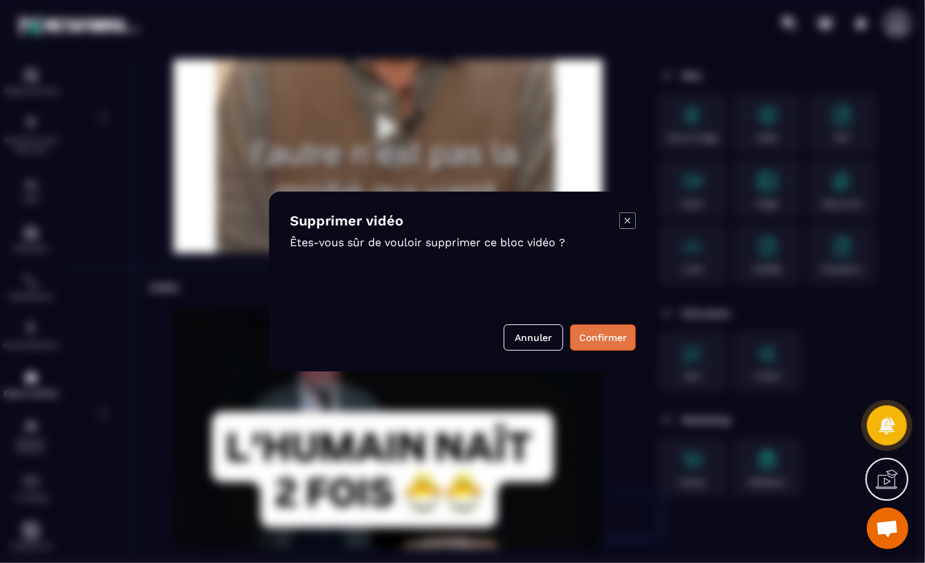
click at [587, 342] on button "Confirmer" at bounding box center [603, 338] width 66 height 26
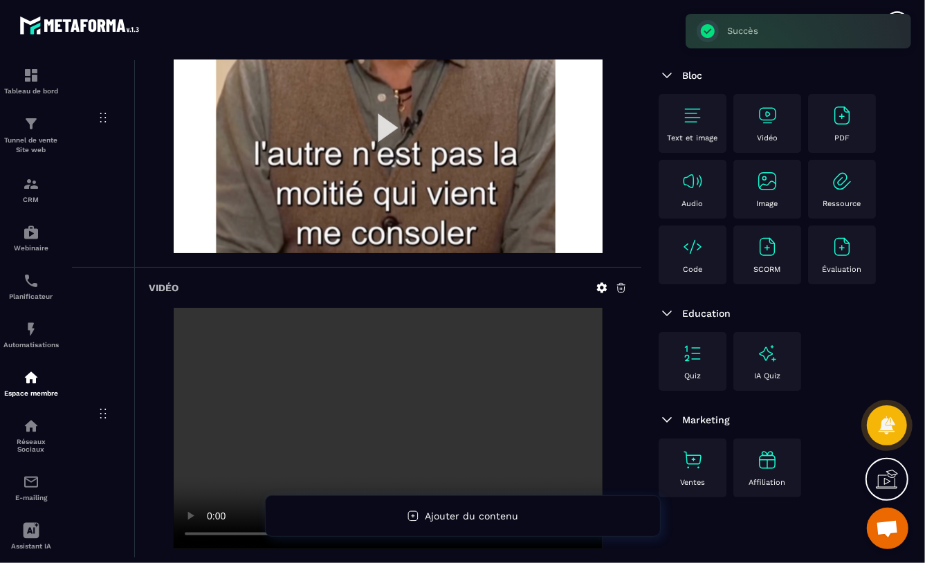
scroll to position [903, 0]
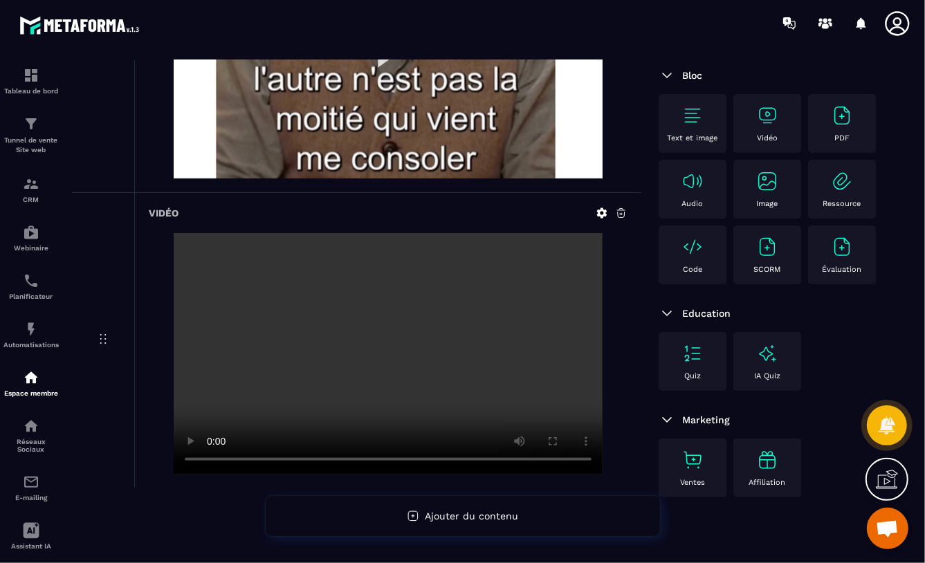
click at [766, 105] on img at bounding box center [768, 116] width 22 height 22
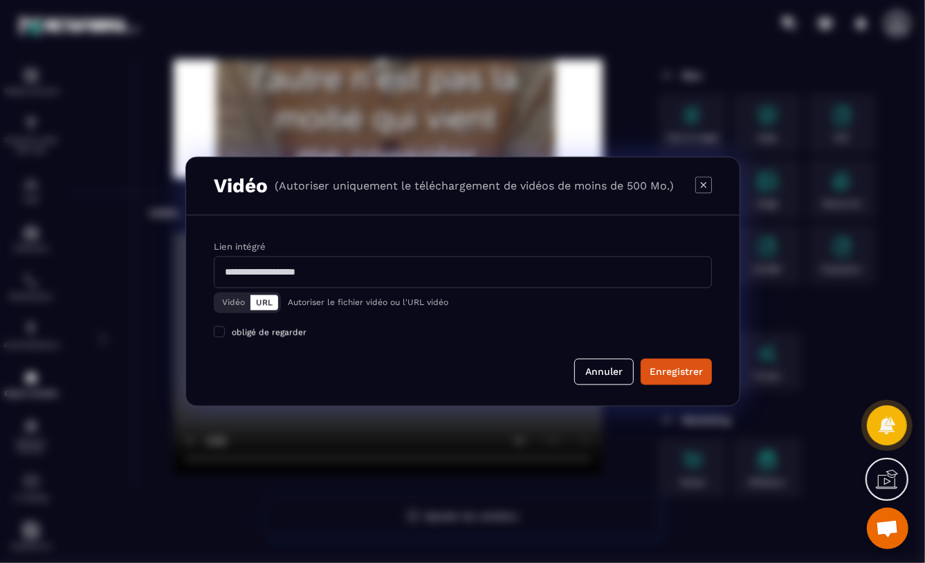
click at [237, 300] on button "Vidéo" at bounding box center [234, 303] width 34 height 15
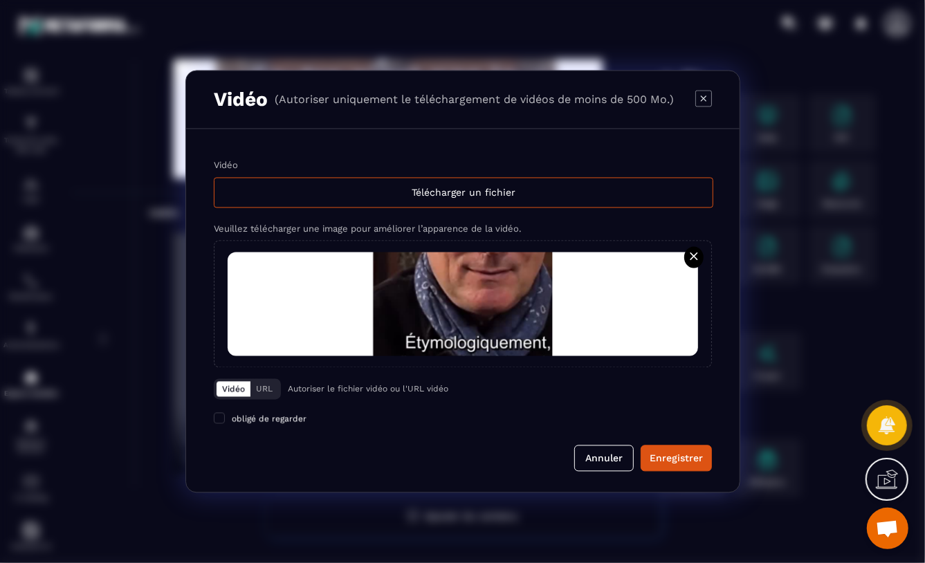
click at [688, 255] on icon "Modal window" at bounding box center [694, 257] width 14 height 14
click at [0, 0] on input "Modal window" at bounding box center [0, 0] width 0 height 0
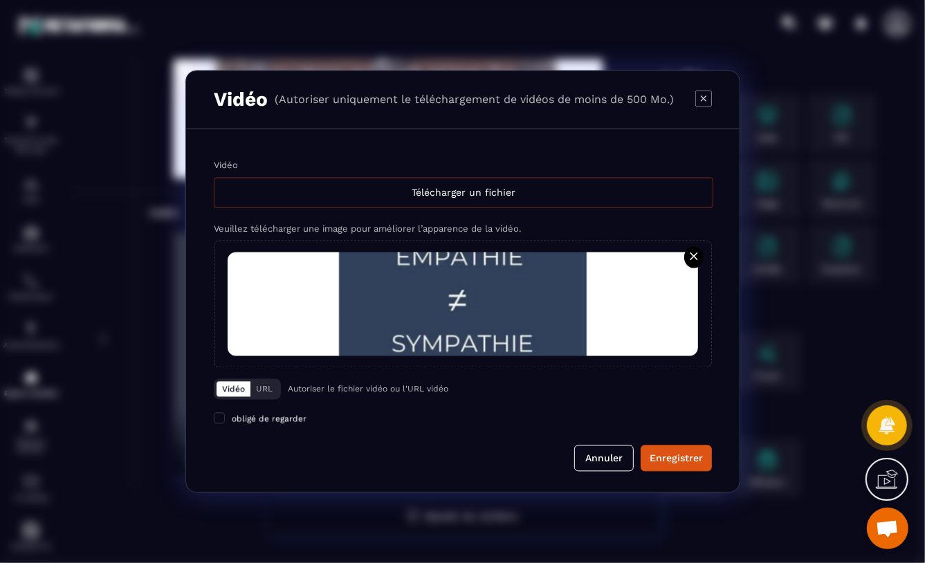
click at [315, 192] on div "Télécharger un fichier" at bounding box center [464, 193] width 500 height 30
click at [0, 0] on input "Vidéo Télécharger un fichier" at bounding box center [0, 0] width 0 height 0
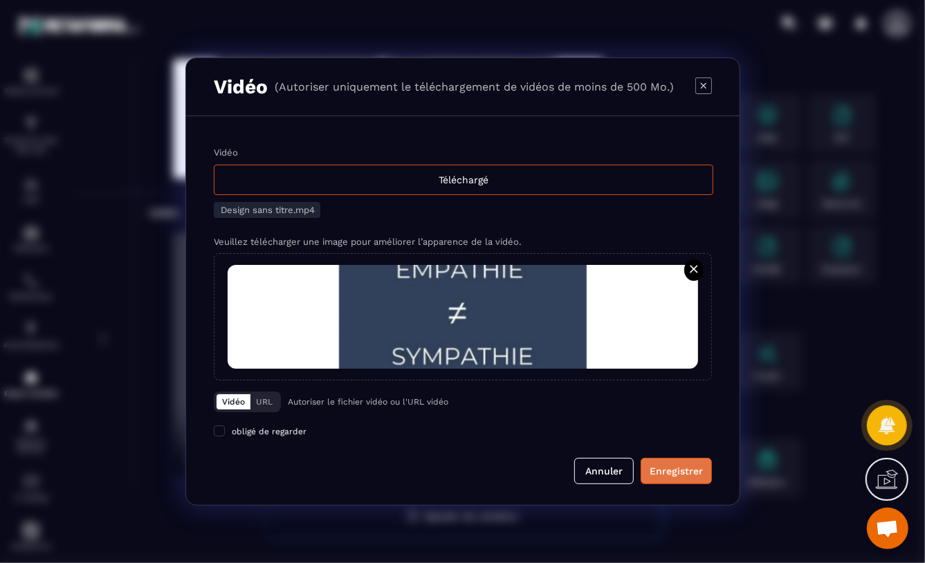
click at [662, 476] on div "Enregistrer" at bounding box center [676, 471] width 53 height 14
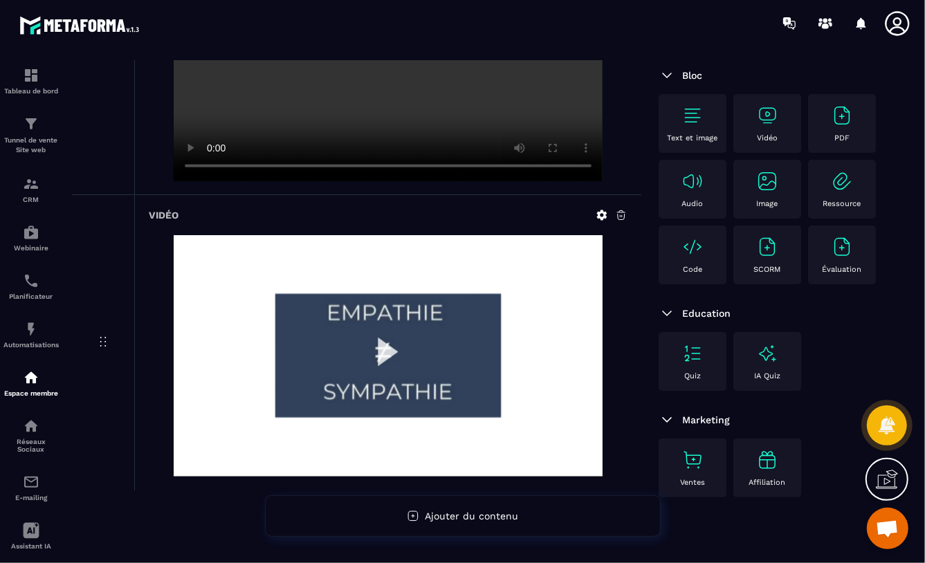
scroll to position [1199, 0]
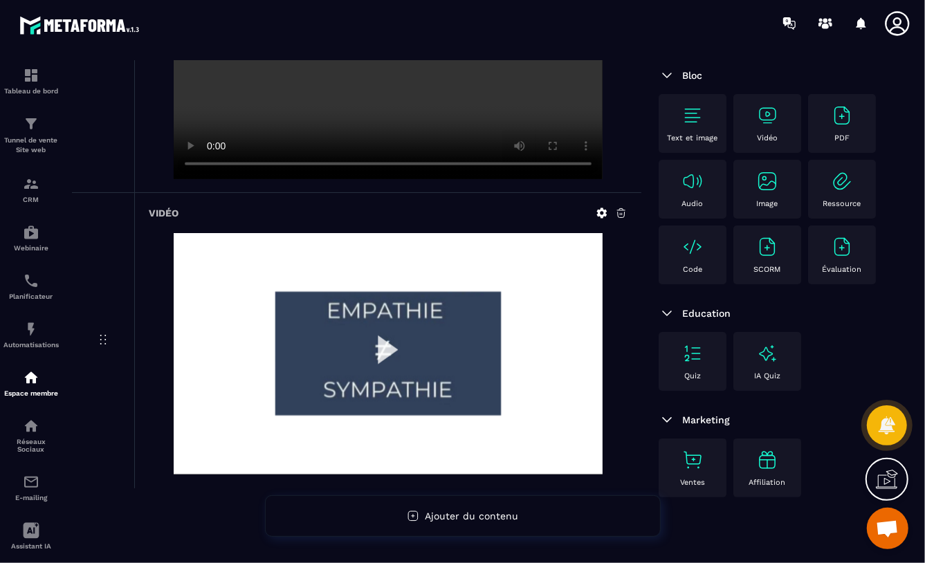
click at [382, 352] on img at bounding box center [388, 354] width 429 height 242
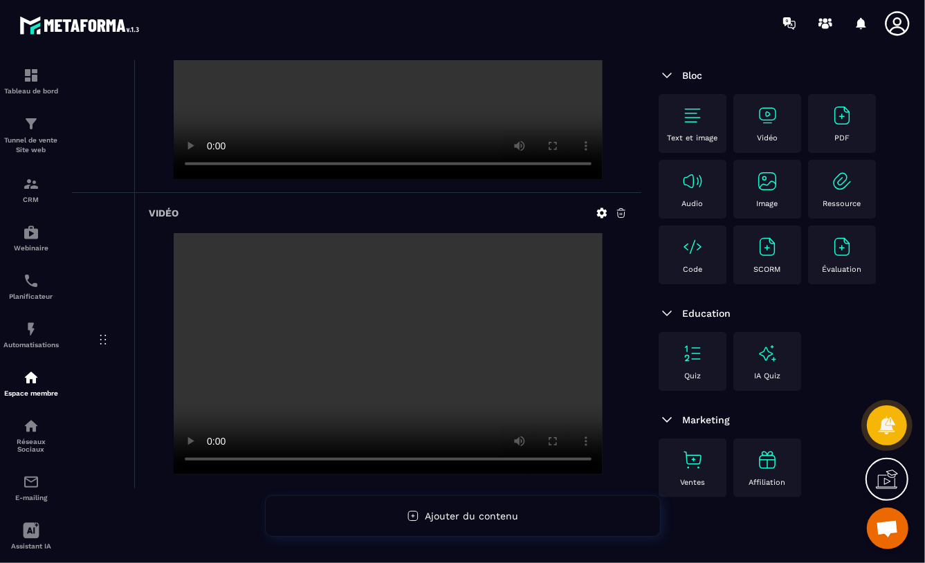
click at [856, 179] on div "Text et image Vidéo PDF Audio Image Ressource Code SCORM Évaluation" at bounding box center [773, 192] width 228 height 197
click at [768, 105] on img at bounding box center [768, 116] width 22 height 22
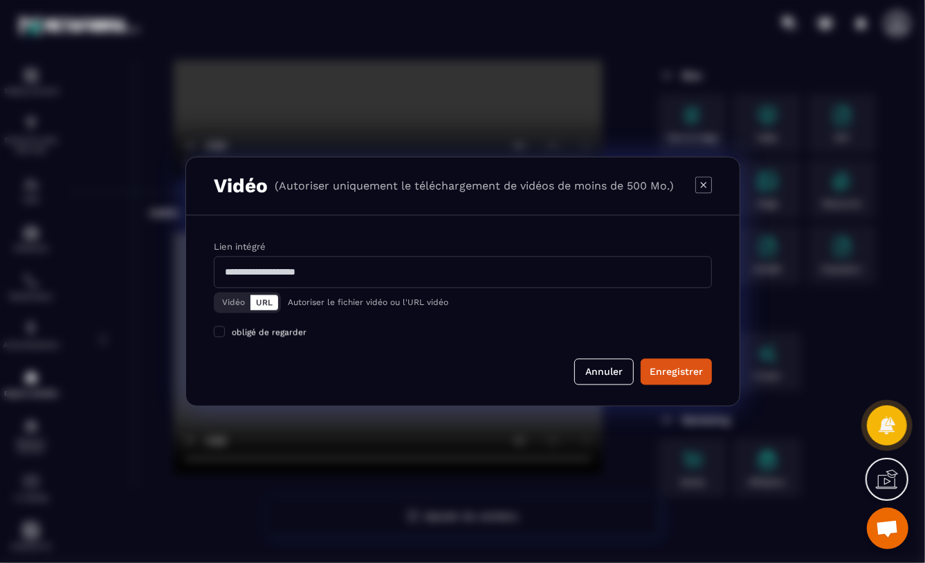
click at [226, 302] on button "Vidéo" at bounding box center [234, 303] width 34 height 15
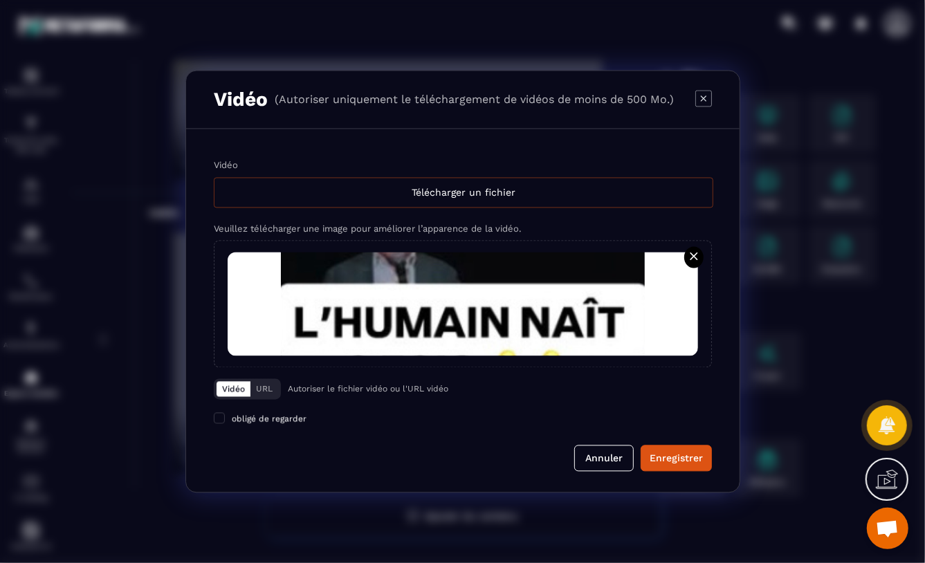
click at [410, 189] on div "Télécharger un fichier" at bounding box center [464, 193] width 500 height 30
click at [0, 0] on input "Vidéo Télécharger un fichier" at bounding box center [0, 0] width 0 height 0
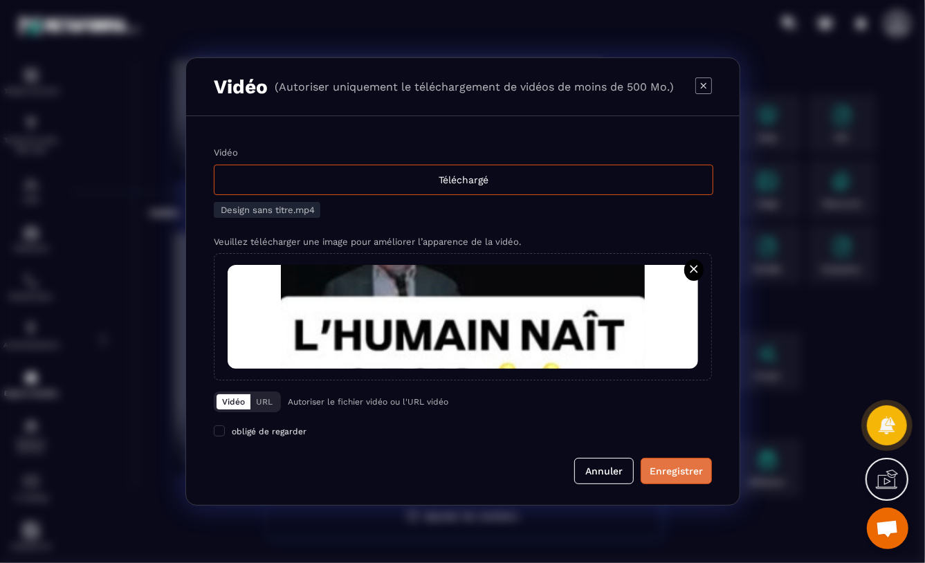
click at [684, 471] on div "Enregistrer" at bounding box center [676, 471] width 53 height 14
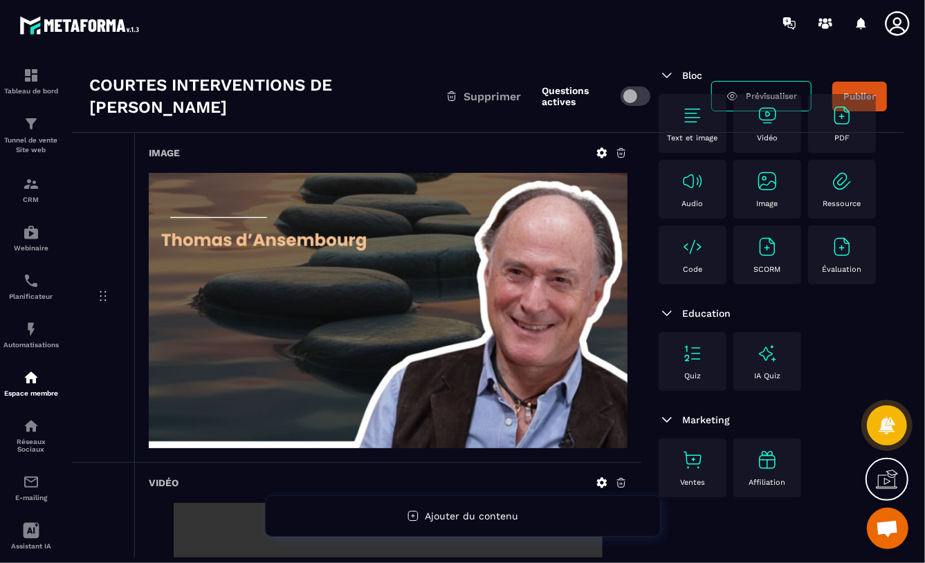
scroll to position [0, 0]
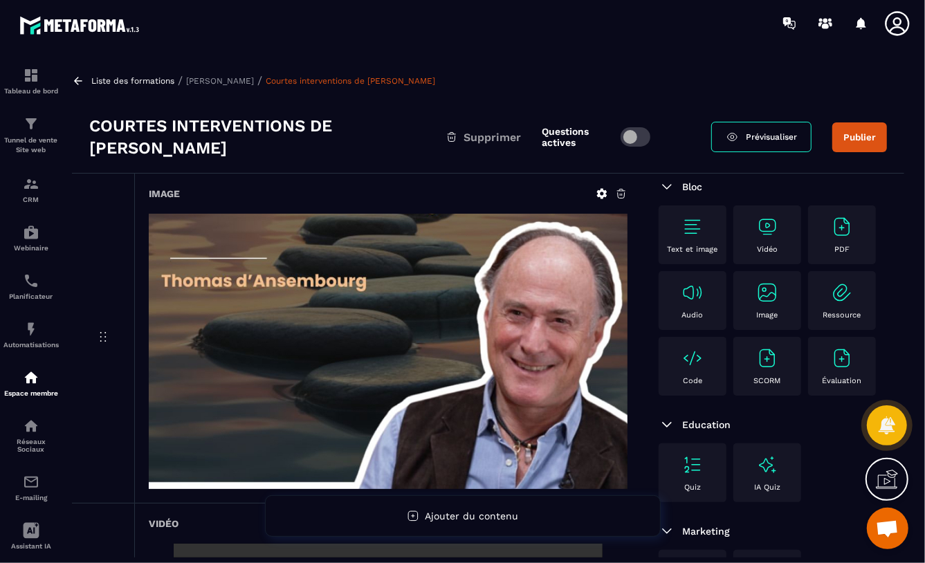
click at [751, 135] on span "Prévisualiser" at bounding box center [771, 137] width 51 height 10
click at [871, 138] on button "Publier" at bounding box center [860, 138] width 55 height 30
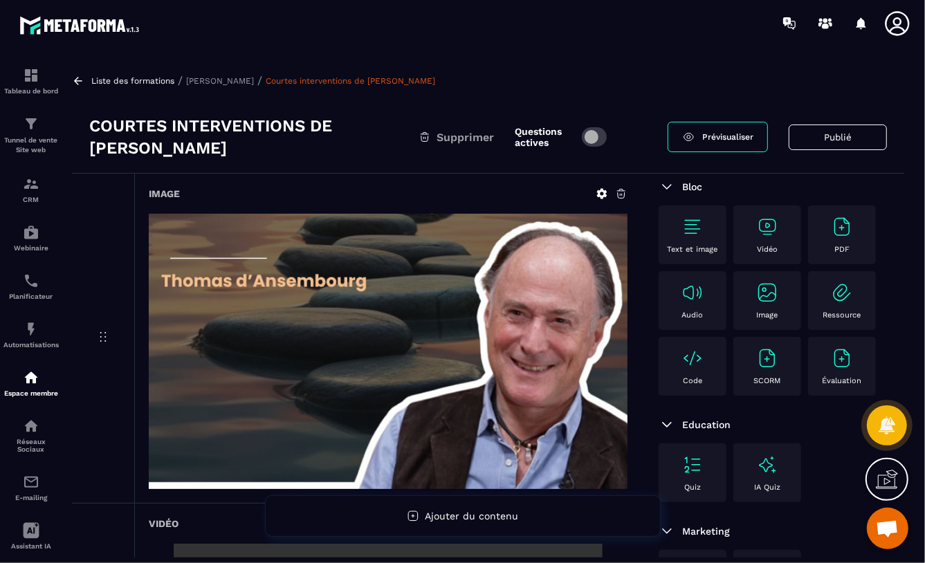
click at [213, 79] on p "[PERSON_NAME]" at bounding box center [220, 81] width 68 height 10
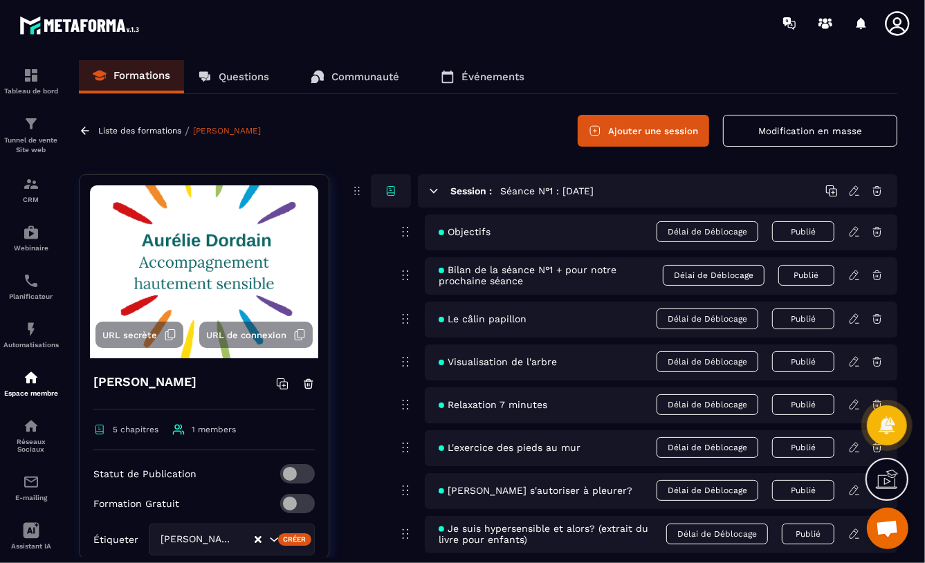
click at [120, 132] on p "Liste des formations" at bounding box center [139, 131] width 83 height 10
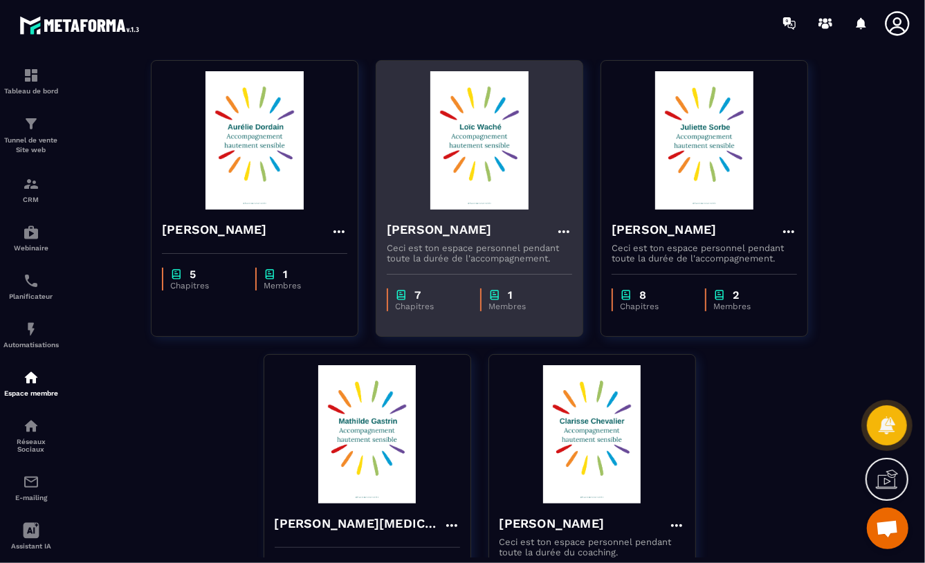
scroll to position [248, 0]
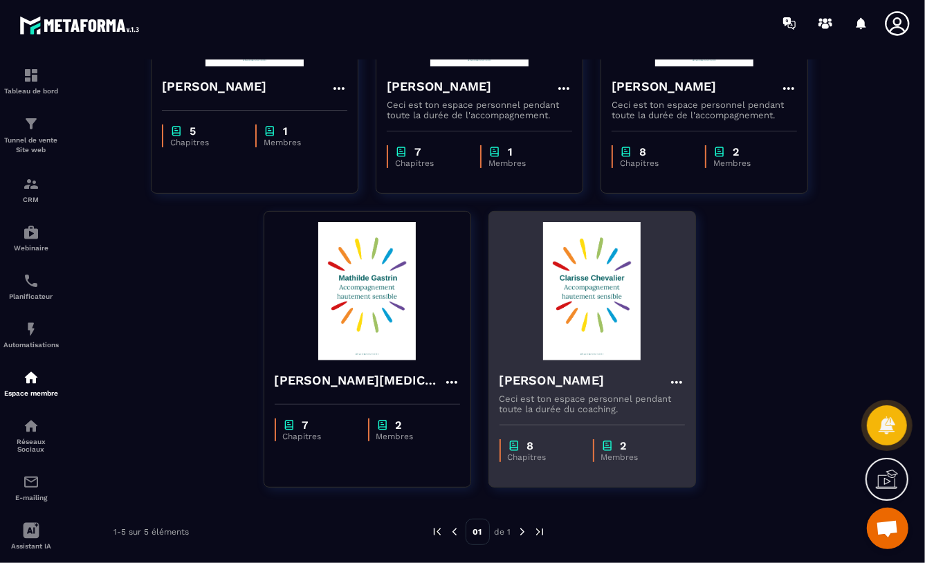
click at [575, 324] on img at bounding box center [593, 291] width 186 height 138
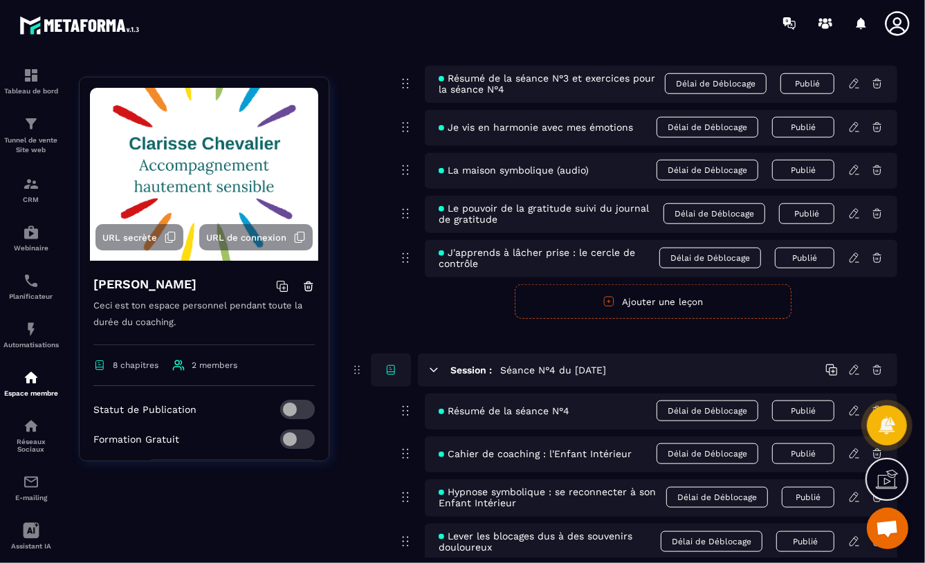
scroll to position [820, 0]
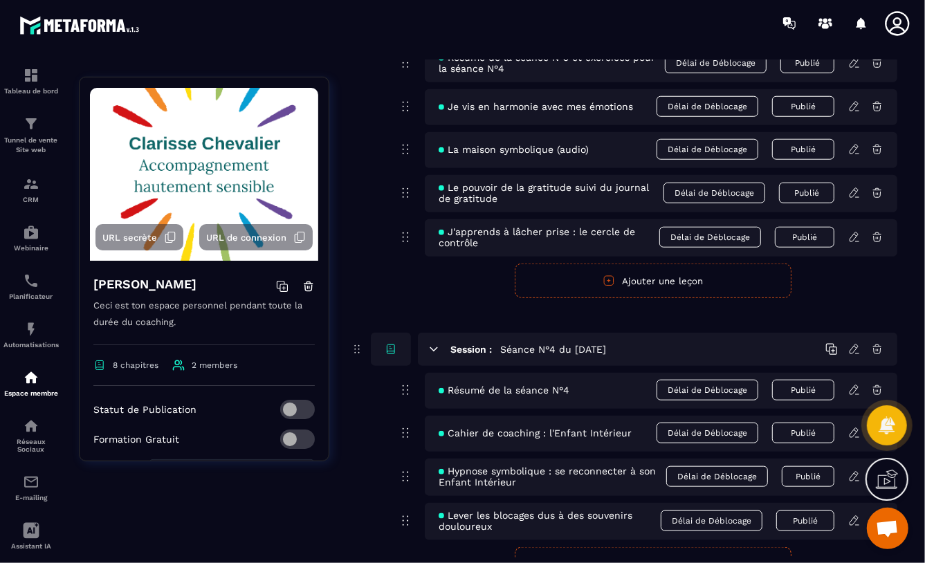
click at [492, 238] on span "J'apprends à lâcher prise : le cercle de contrôle" at bounding box center [549, 237] width 221 height 22
click at [862, 271] on form "Publier Annuler Ajouter une leçon" at bounding box center [652, 281] width 489 height 35
click at [853, 237] on icon at bounding box center [855, 237] width 12 height 12
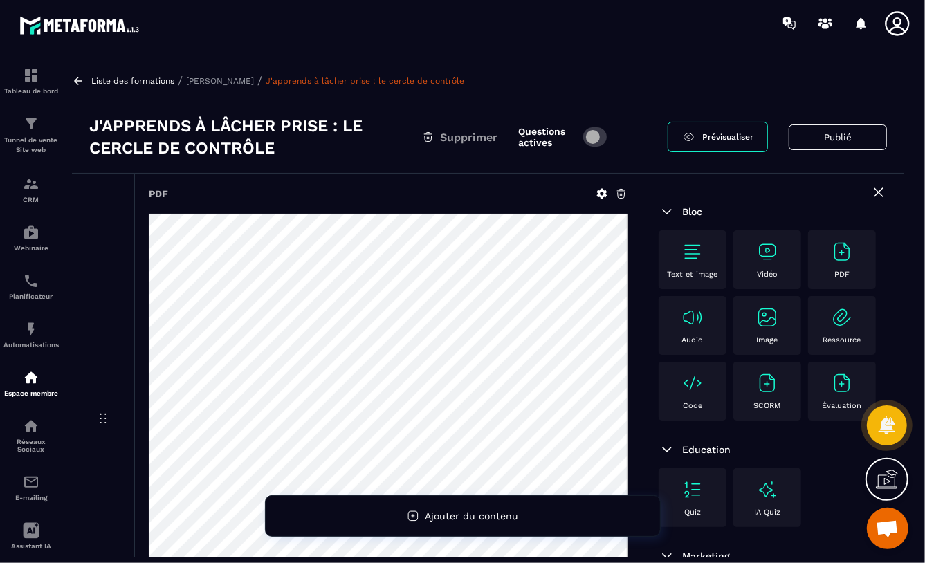
click at [598, 192] on icon at bounding box center [602, 194] width 10 height 10
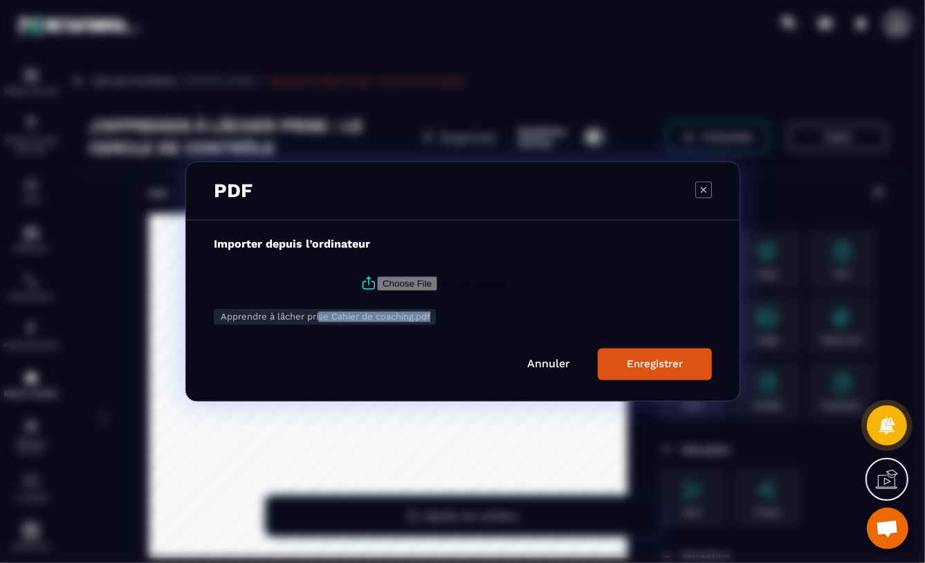
drag, startPoint x: 319, startPoint y: 318, endPoint x: 327, endPoint y: 338, distance: 21.7
click at [327, 338] on form "Importer depuis l’ordinateur Apprendre à lâcher prise Cahier de coaching.pdf …" at bounding box center [463, 309] width 498 height 143
click at [246, 368] on div "Annuler Enregistrer" at bounding box center [463, 365] width 498 height 32
click at [705, 186] on icon "Modal window" at bounding box center [704, 189] width 17 height 17
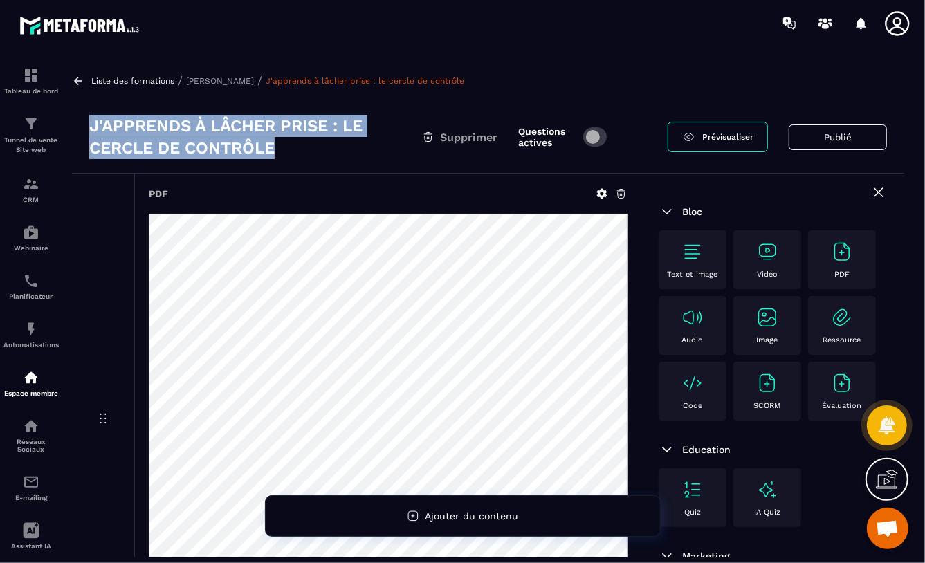
drag, startPoint x: 91, startPoint y: 127, endPoint x: 296, endPoint y: 159, distance: 207.2
click at [296, 159] on h3 "J'apprends à lâcher prise : le cercle de contrôle" at bounding box center [255, 137] width 333 height 44
copy h3 "J'apprends à lâcher prise : le cercle de contrôle"
click at [120, 80] on p "Liste des formations" at bounding box center [132, 81] width 83 height 10
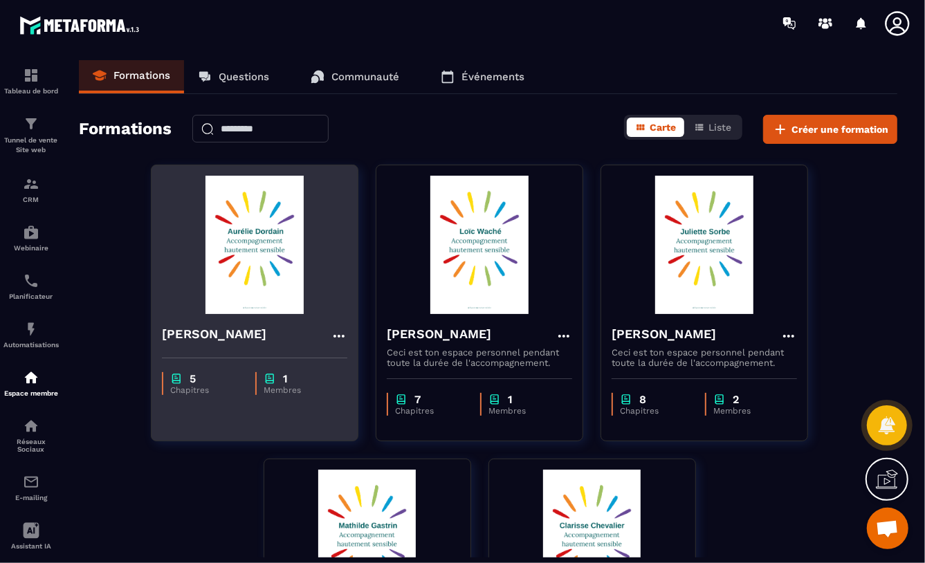
click at [231, 279] on img at bounding box center [255, 245] width 186 height 138
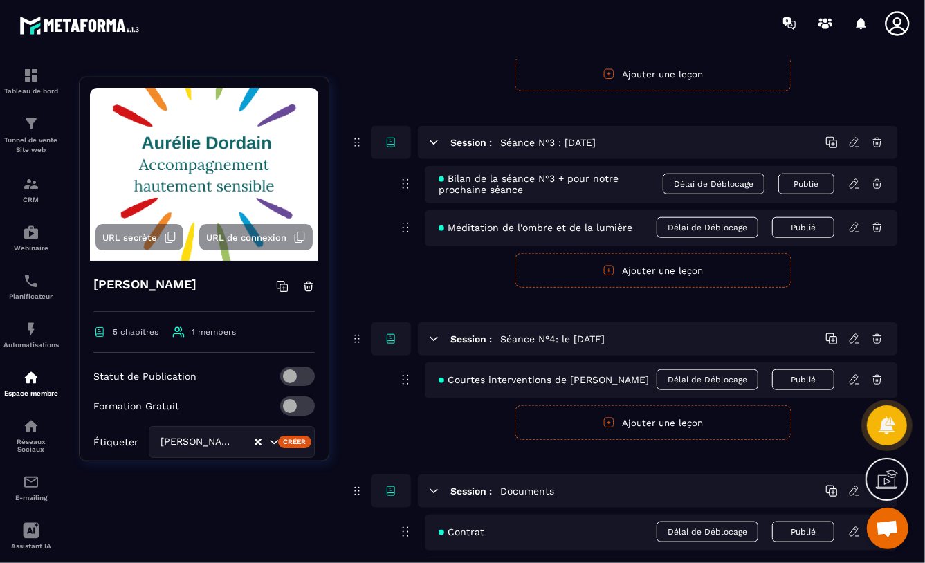
scroll to position [949, 0]
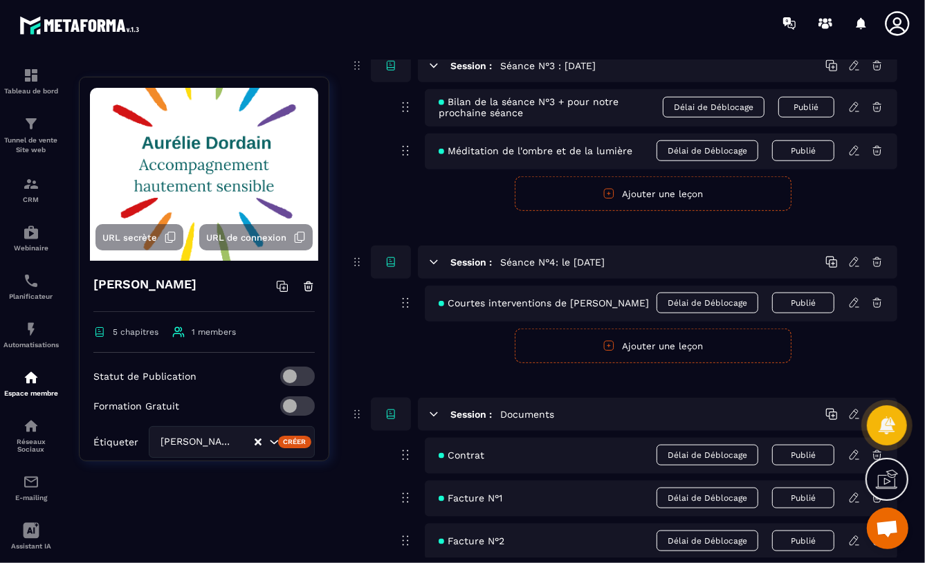
click at [632, 349] on button "Ajouter une leçon" at bounding box center [653, 346] width 277 height 35
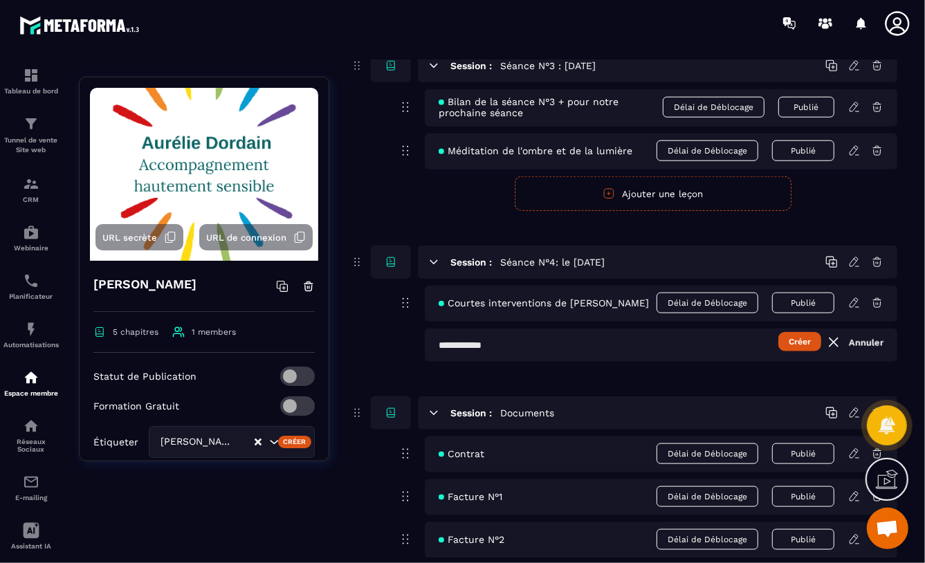
click at [441, 347] on input "text" at bounding box center [661, 345] width 473 height 33
paste input "**********"
type input "**********"
click at [802, 343] on button "Créer" at bounding box center [800, 341] width 43 height 19
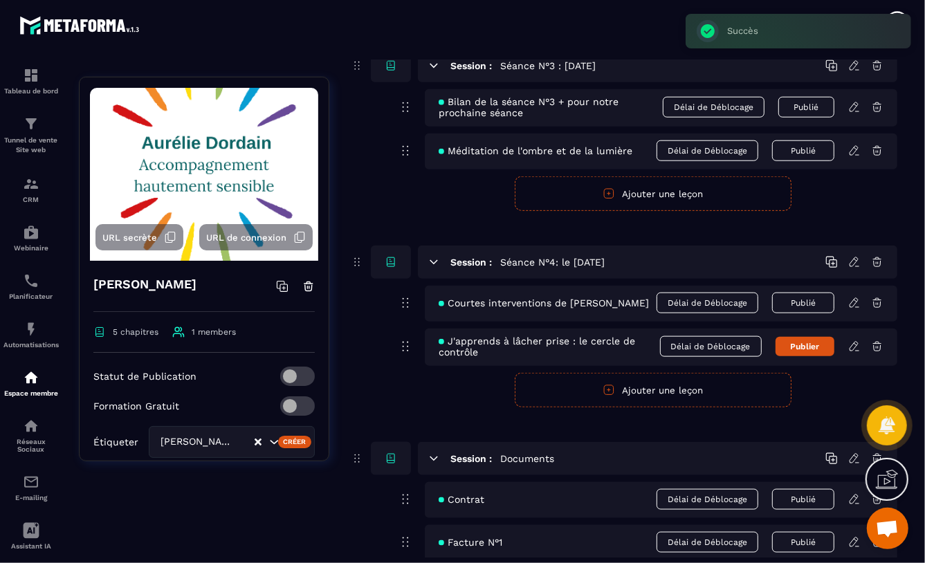
click at [853, 348] on icon at bounding box center [855, 347] width 12 height 12
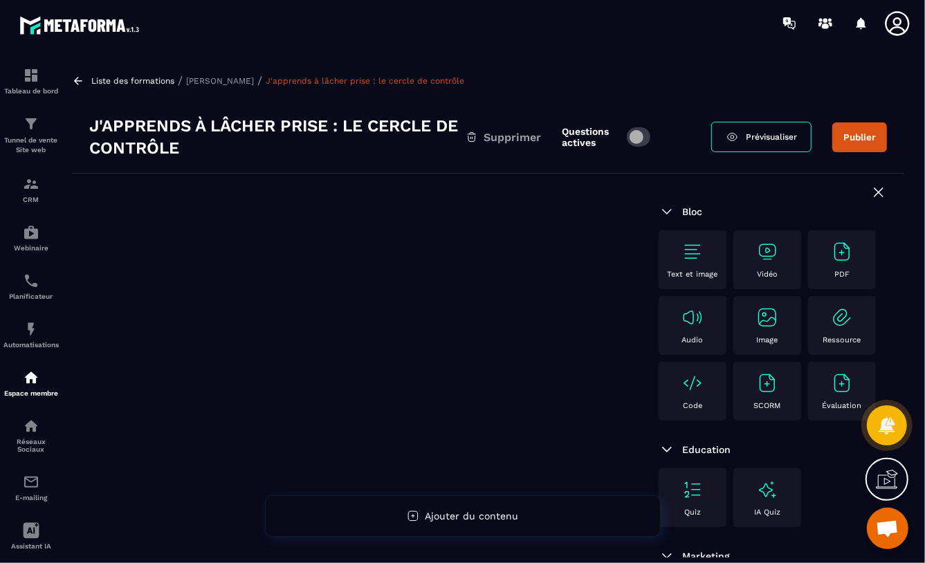
click at [815, 279] on div "PDF" at bounding box center [842, 260] width 54 height 38
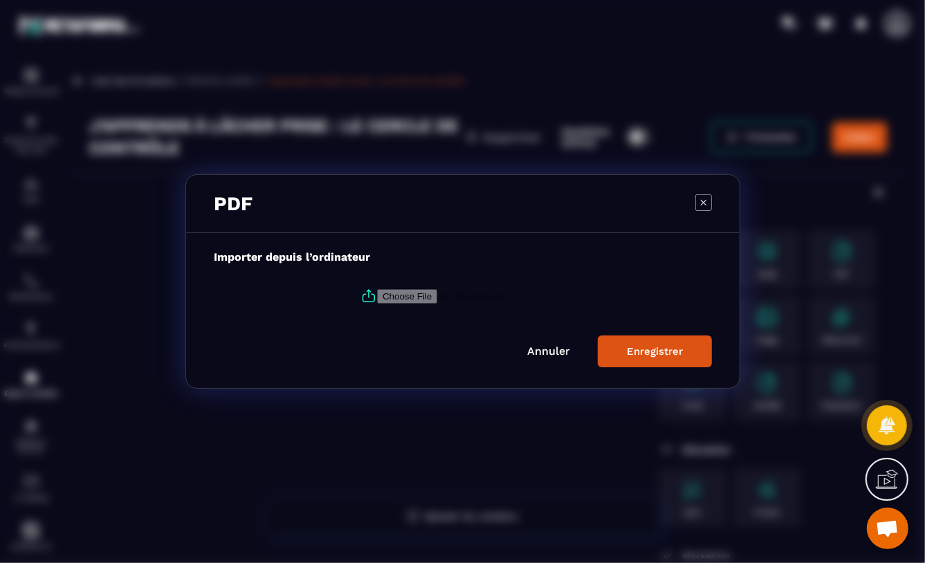
click at [403, 296] on input "Modal window" at bounding box center [471, 296] width 188 height 15
type input "**********"
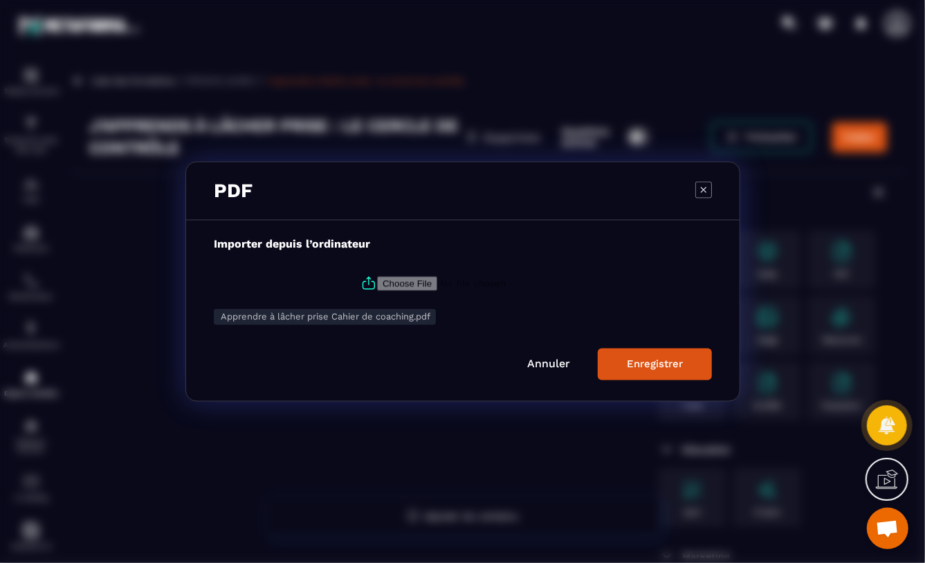
click at [638, 370] on div "Enregistrer" at bounding box center [655, 365] width 56 height 12
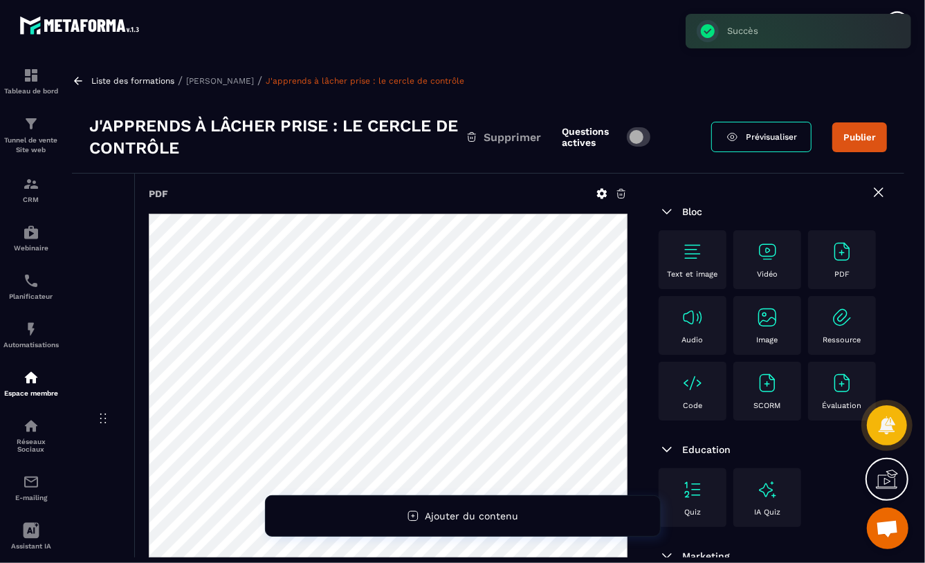
click at [641, 138] on span at bounding box center [639, 136] width 24 height 19
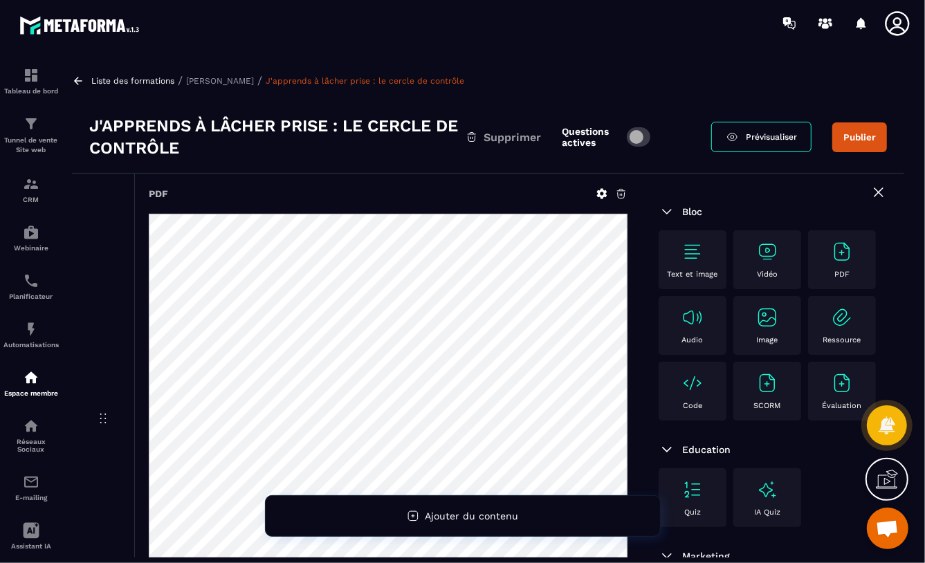
click at [867, 131] on button "Publier" at bounding box center [860, 138] width 55 height 30
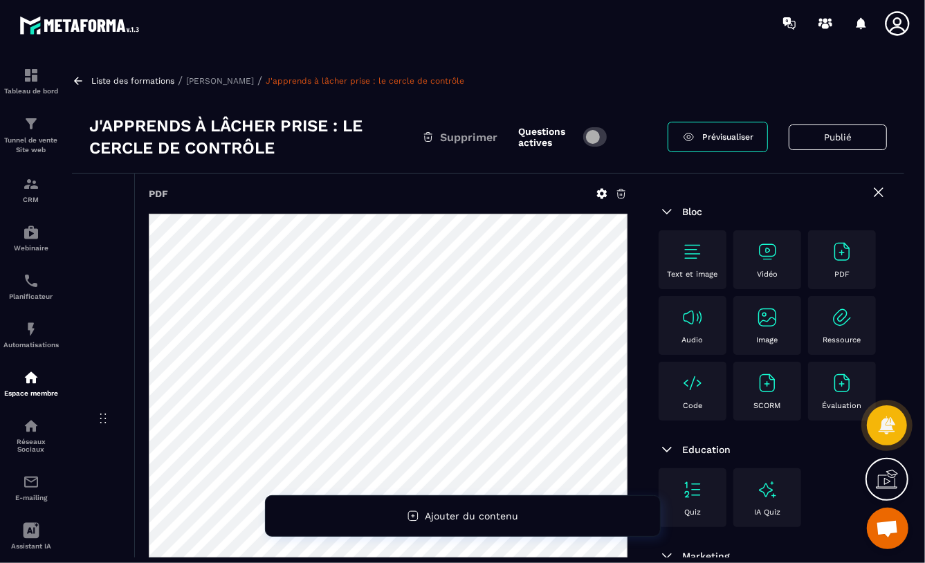
click at [211, 78] on p "[PERSON_NAME]" at bounding box center [220, 81] width 68 height 10
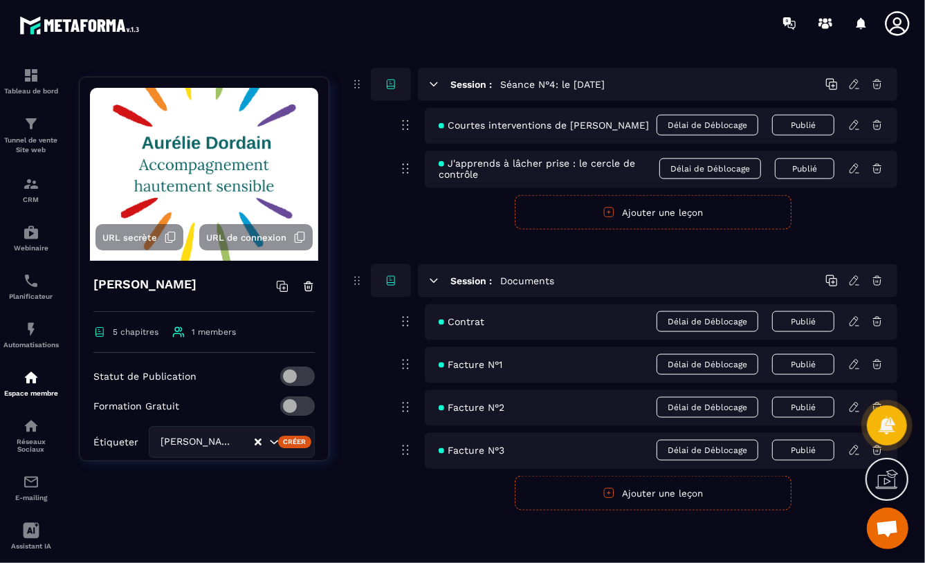
scroll to position [1128, 0]
click at [633, 211] on button "Ajouter une leçon" at bounding box center [653, 212] width 277 height 35
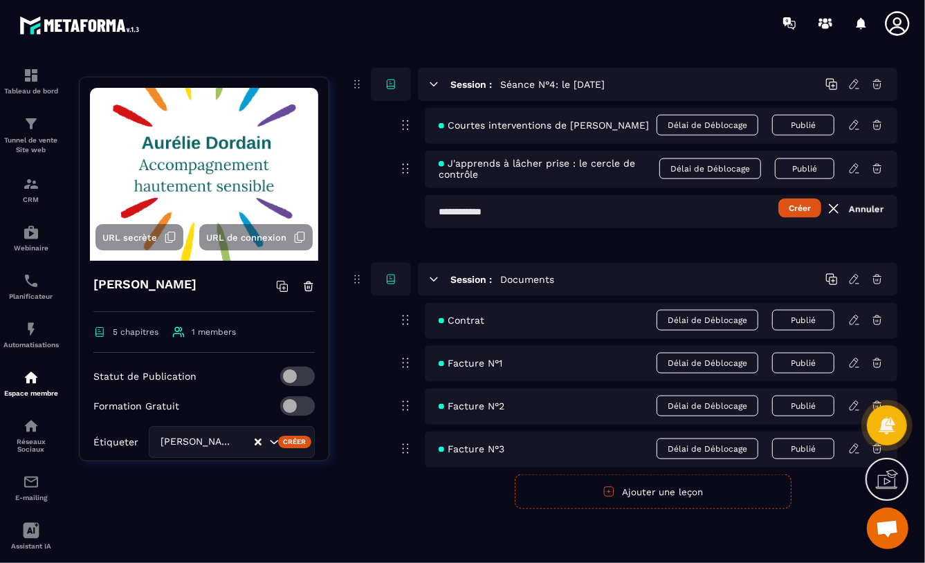
click at [438, 215] on input "text" at bounding box center [661, 211] width 473 height 33
paste input "**********"
click at [788, 208] on button "Créer" at bounding box center [800, 208] width 43 height 19
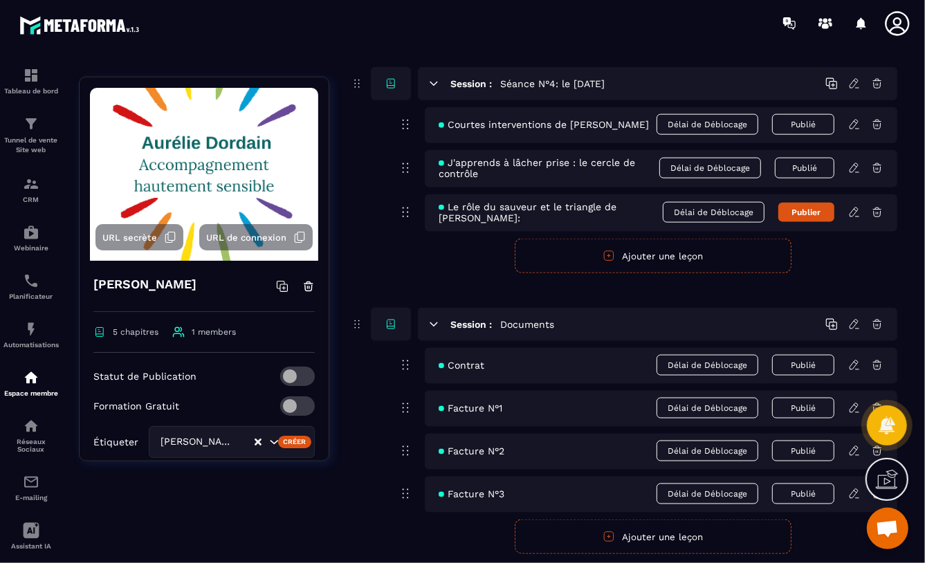
click at [880, 215] on icon at bounding box center [877, 212] width 12 height 12
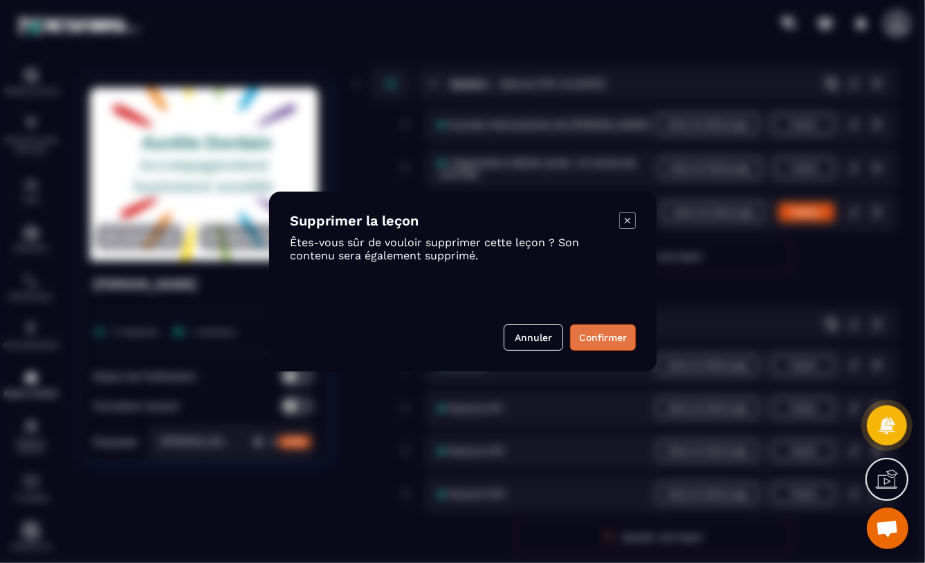
click at [604, 334] on button "Confirmer" at bounding box center [603, 338] width 66 height 26
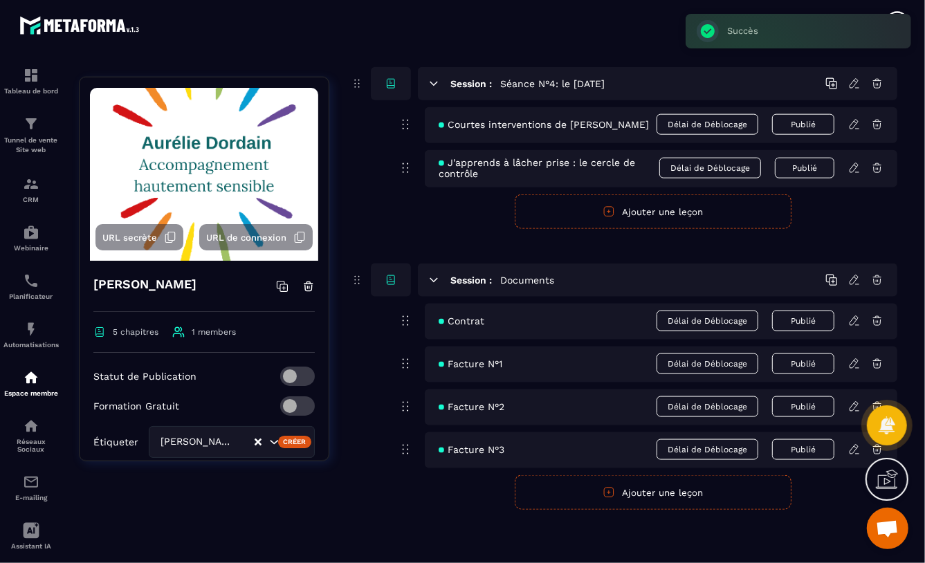
click at [639, 214] on button "Ajouter une leçon" at bounding box center [653, 212] width 277 height 35
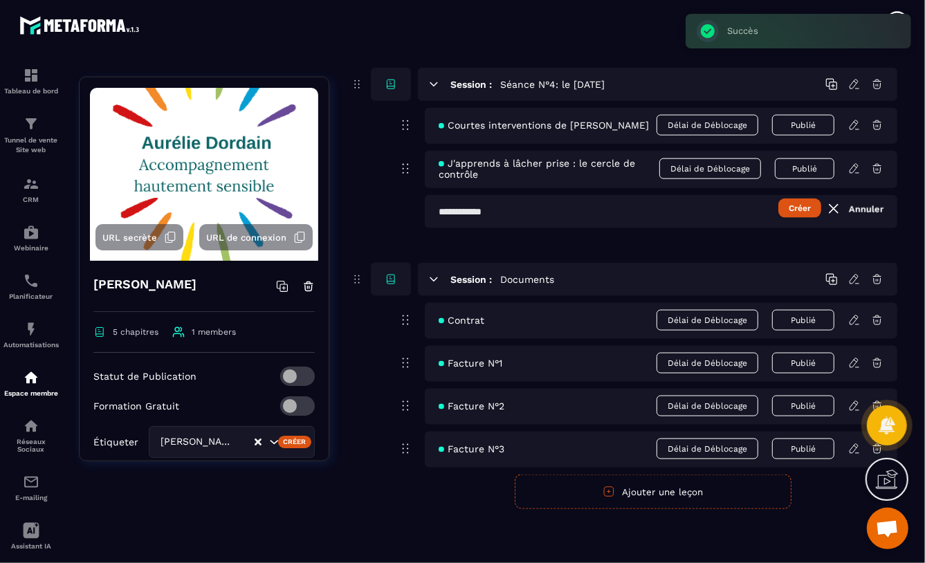
click at [440, 214] on input "text" at bounding box center [661, 211] width 473 height 33
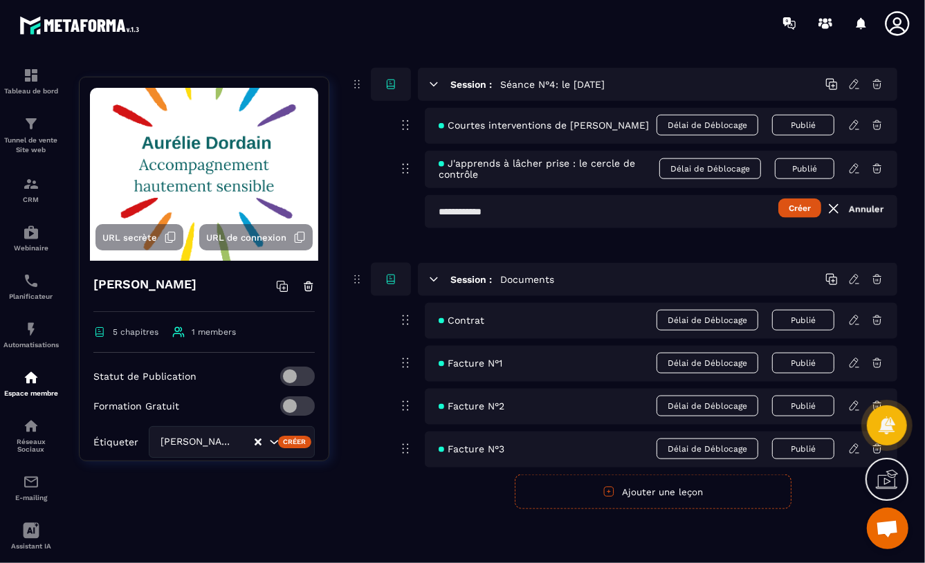
paste input "**********"
type input "**********"
click at [811, 207] on button "Créer" at bounding box center [800, 208] width 43 height 19
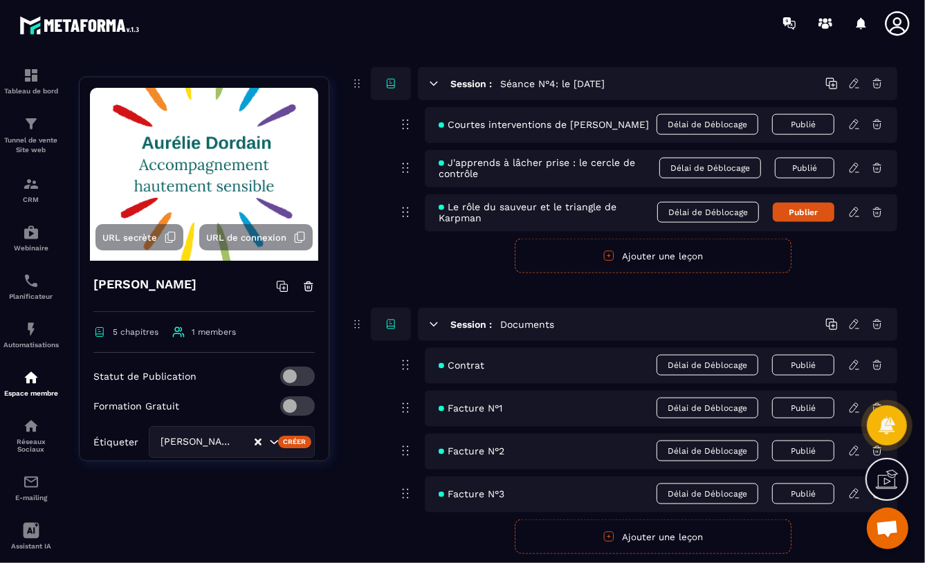
click at [856, 212] on icon at bounding box center [855, 212] width 12 height 12
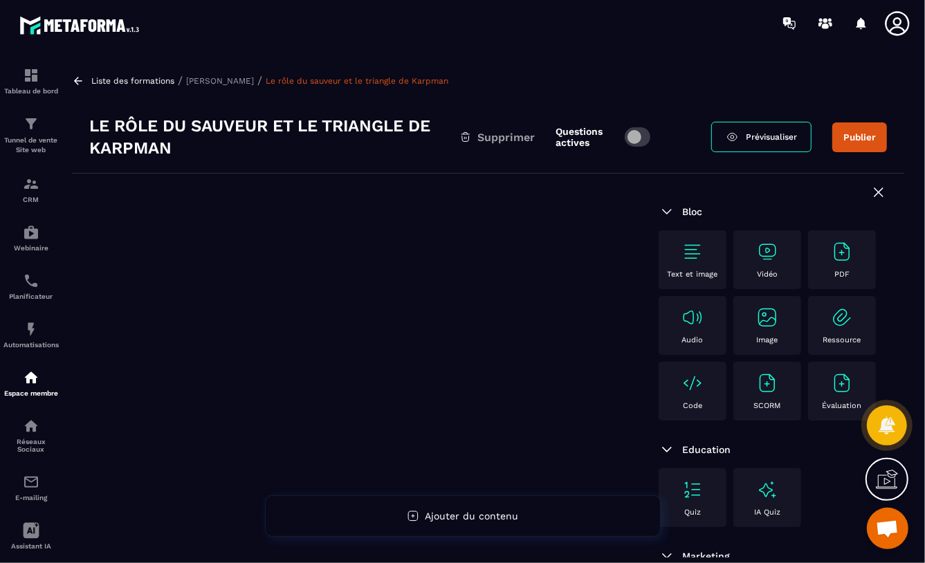
click at [831, 263] on img at bounding box center [842, 252] width 22 height 22
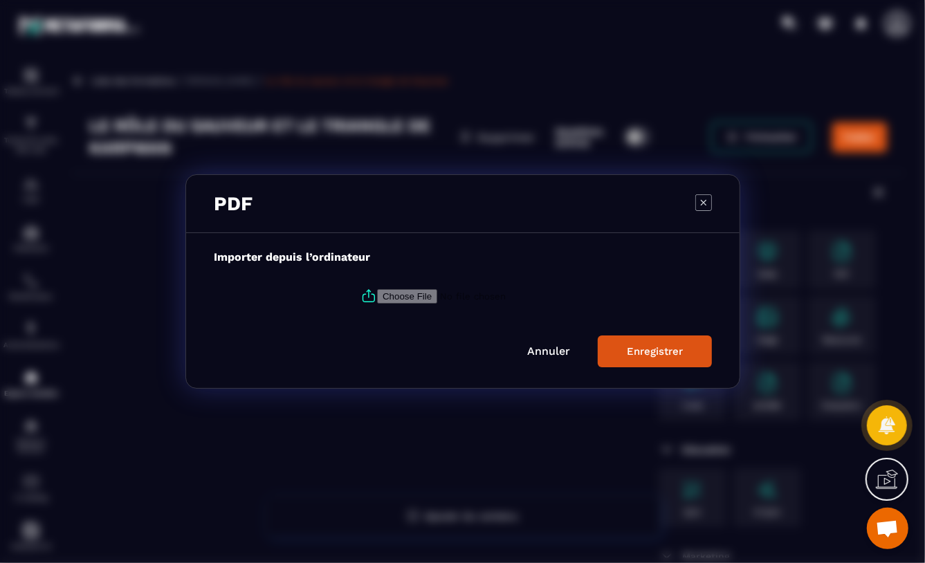
click at [397, 293] on input "Modal window" at bounding box center [471, 296] width 188 height 15
type input "**********"
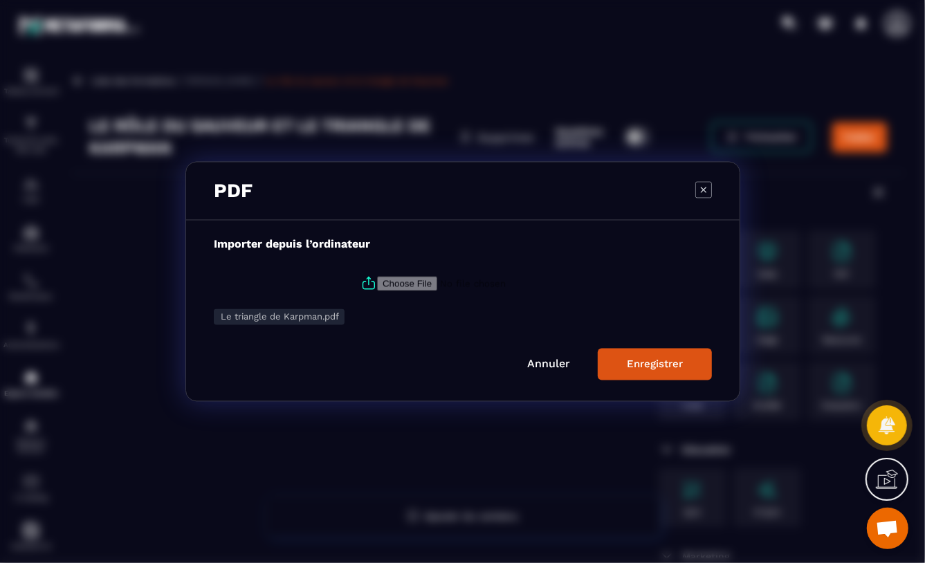
click at [655, 358] on button "Enregistrer" at bounding box center [655, 365] width 114 height 32
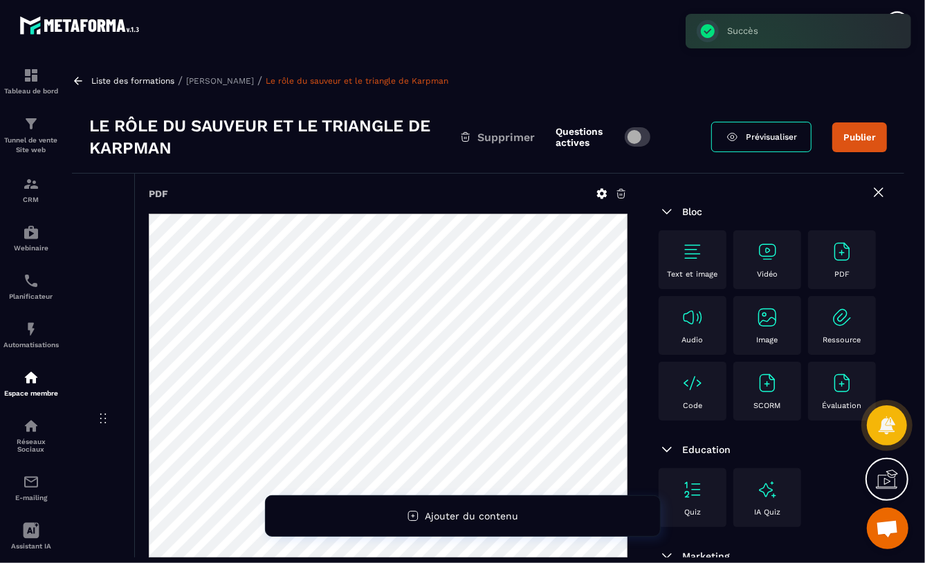
click at [636, 135] on span at bounding box center [638, 136] width 26 height 19
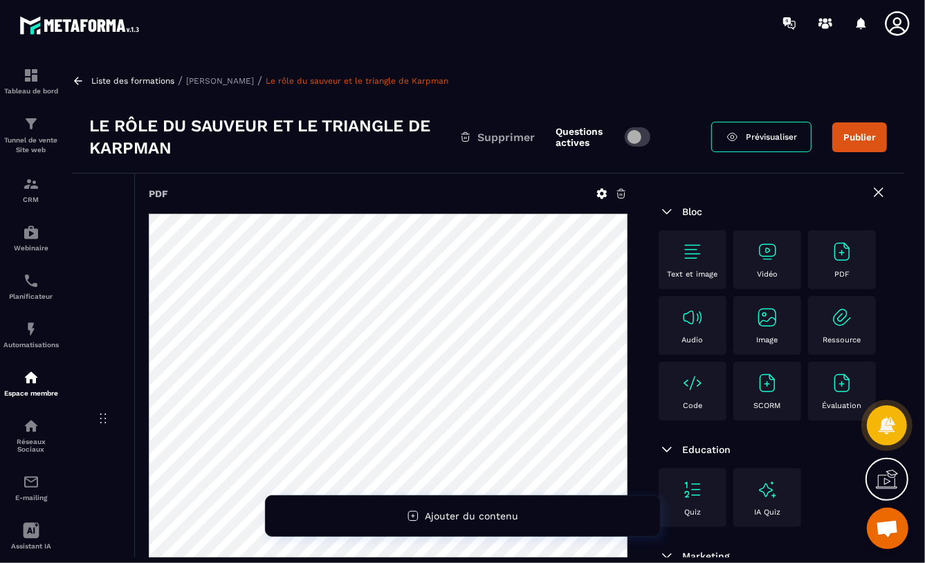
click at [788, 138] on span "Prévisualiser" at bounding box center [771, 137] width 51 height 10
click at [847, 138] on button "Publier" at bounding box center [860, 138] width 55 height 30
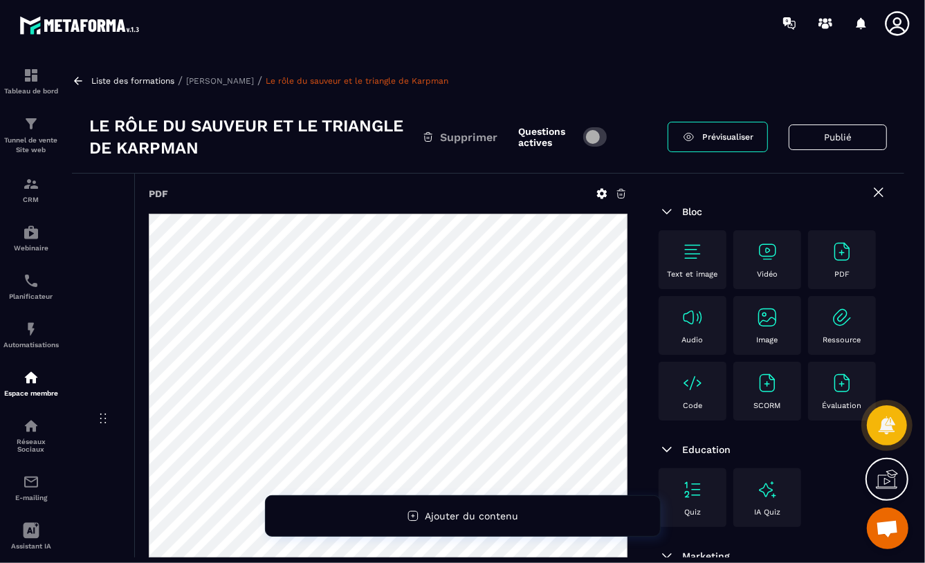
click at [208, 79] on p "[PERSON_NAME]" at bounding box center [220, 81] width 68 height 10
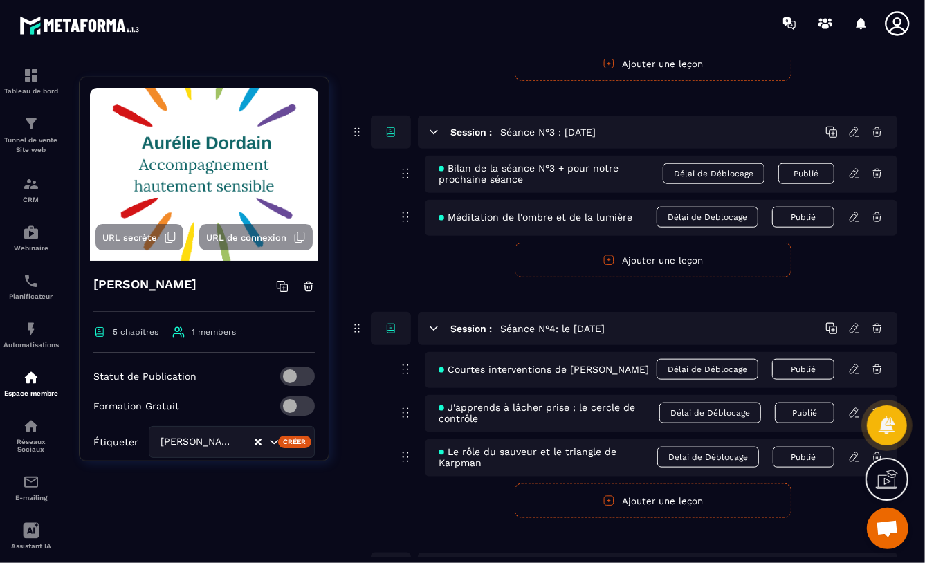
scroll to position [885, 0]
